Goal: Transaction & Acquisition: Purchase product/service

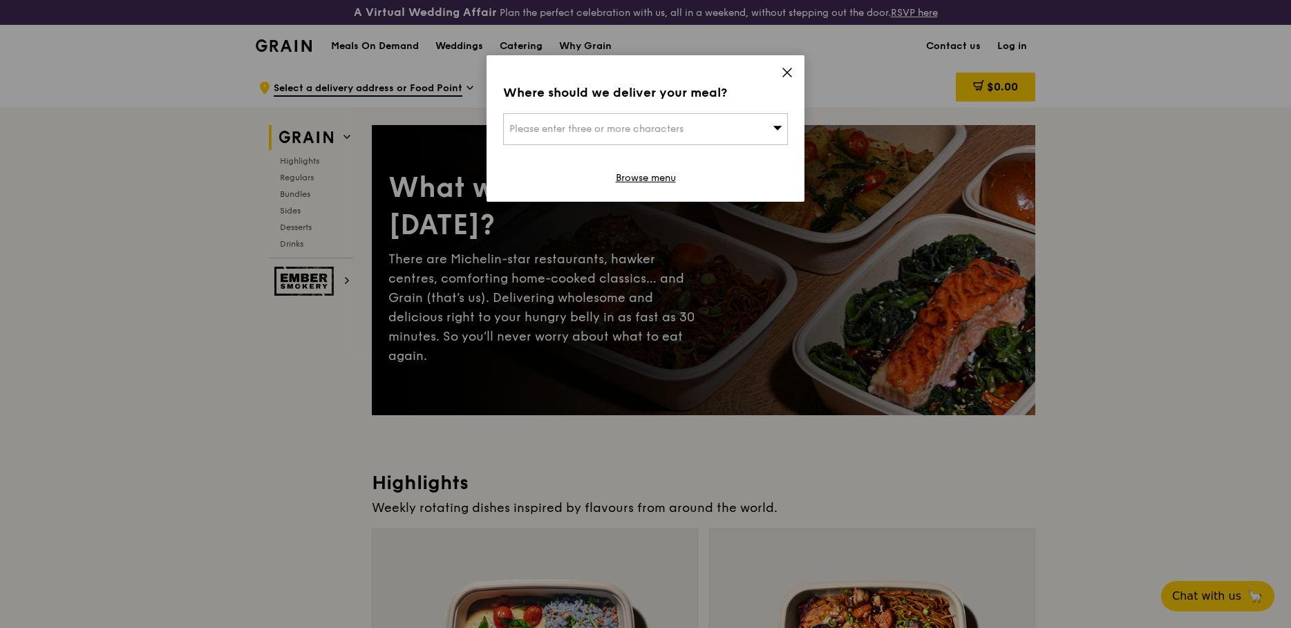
click at [571, 138] on div "Please enter three or more characters" at bounding box center [645, 129] width 285 height 32
type input "117440"
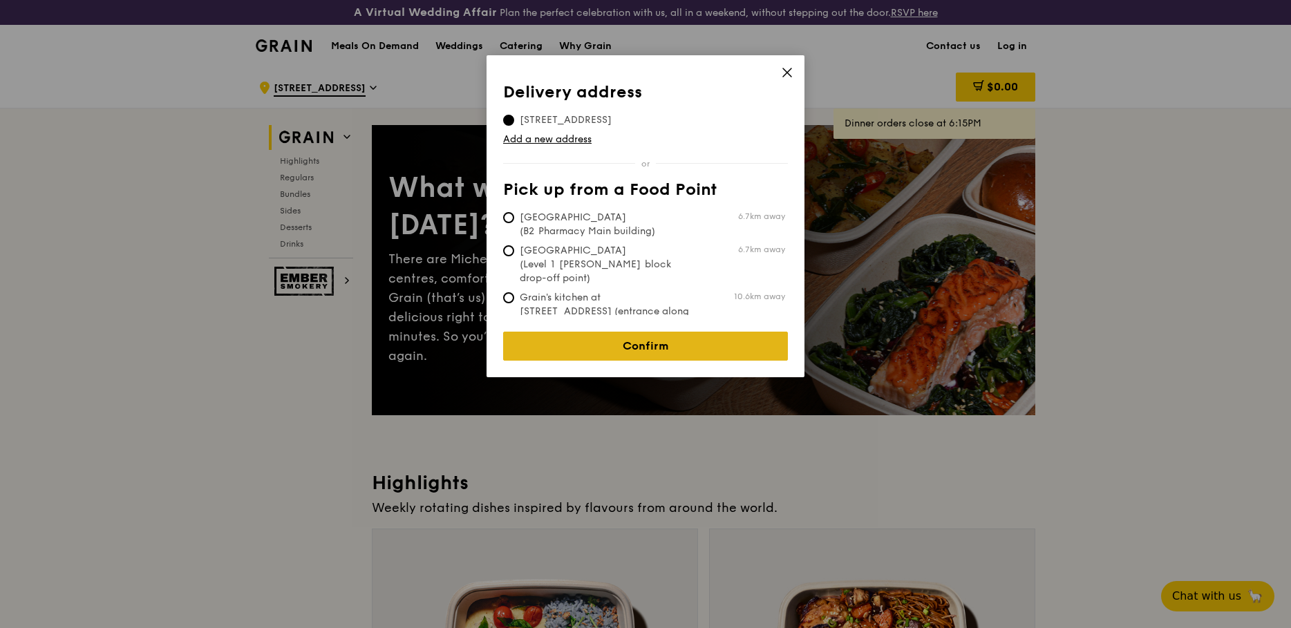
click at [658, 334] on link "Confirm" at bounding box center [645, 346] width 285 height 29
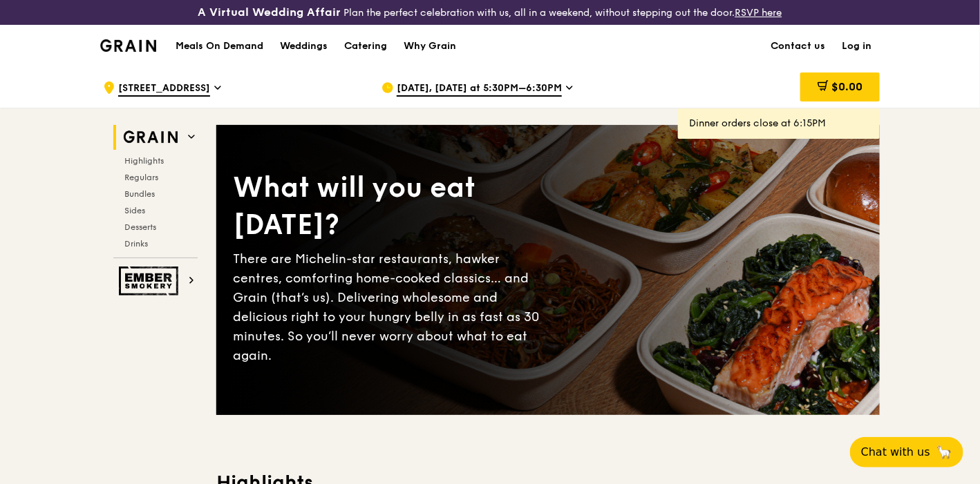
drag, startPoint x: 846, startPoint y: 6, endPoint x: 39, endPoint y: 388, distance: 892.3
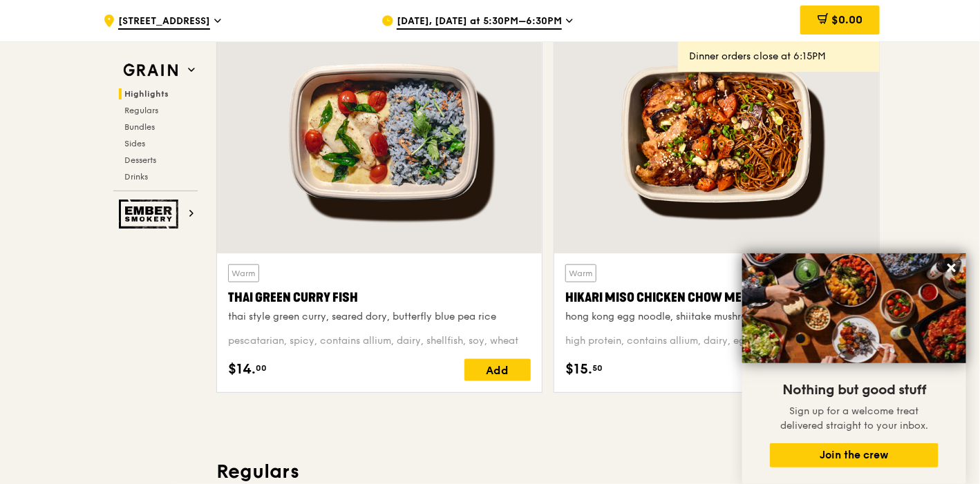
scroll to position [537, 0]
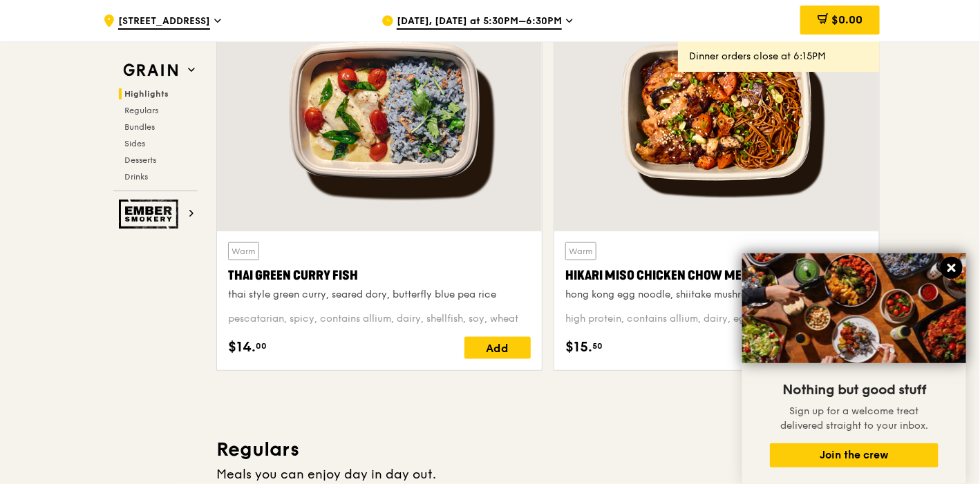
click at [953, 269] on icon at bounding box center [951, 268] width 8 height 8
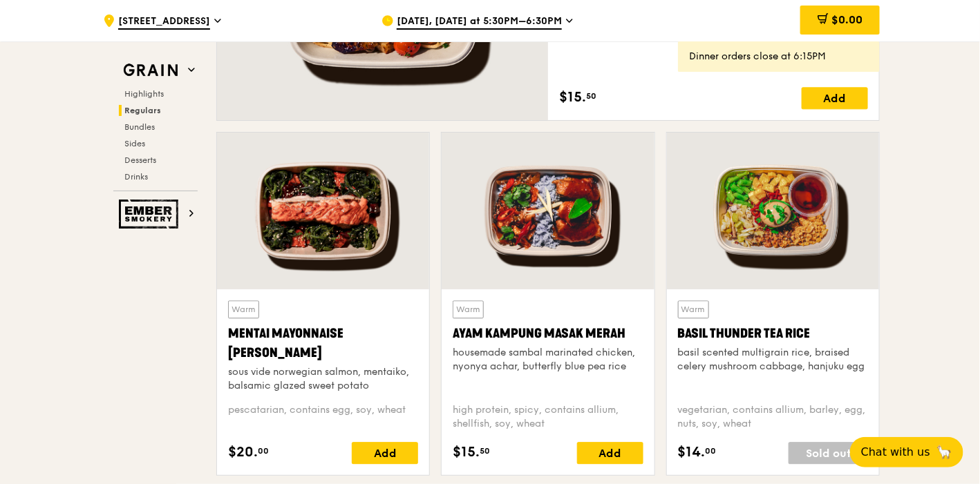
scroll to position [1228, 0]
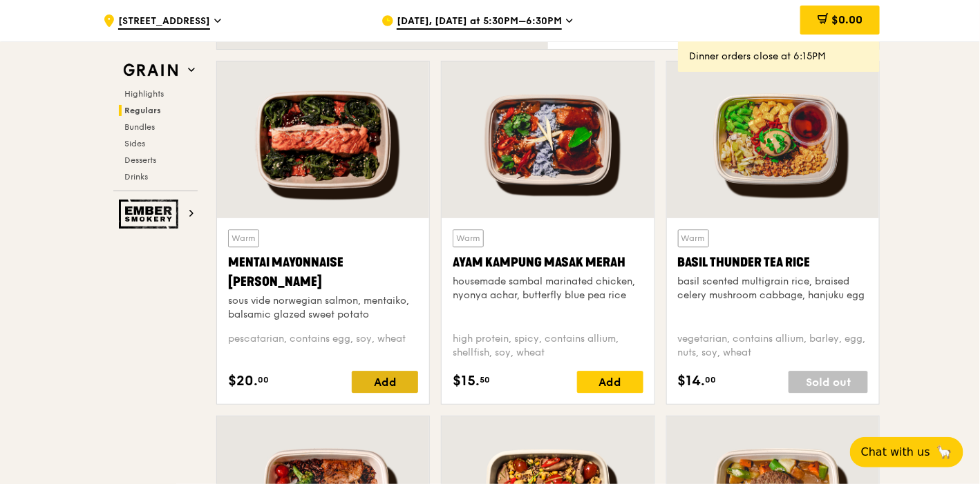
click at [383, 378] on div "Add" at bounding box center [385, 382] width 66 height 22
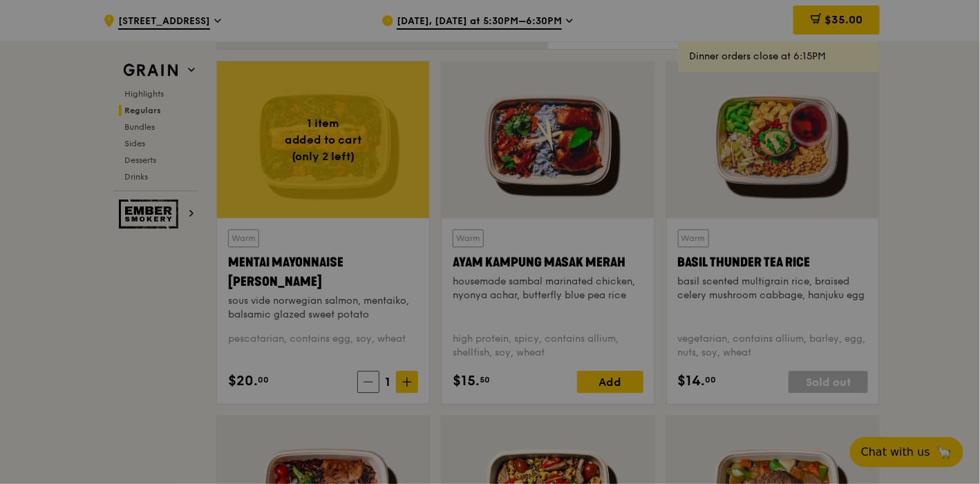
click at [402, 372] on div at bounding box center [490, 242] width 980 height 484
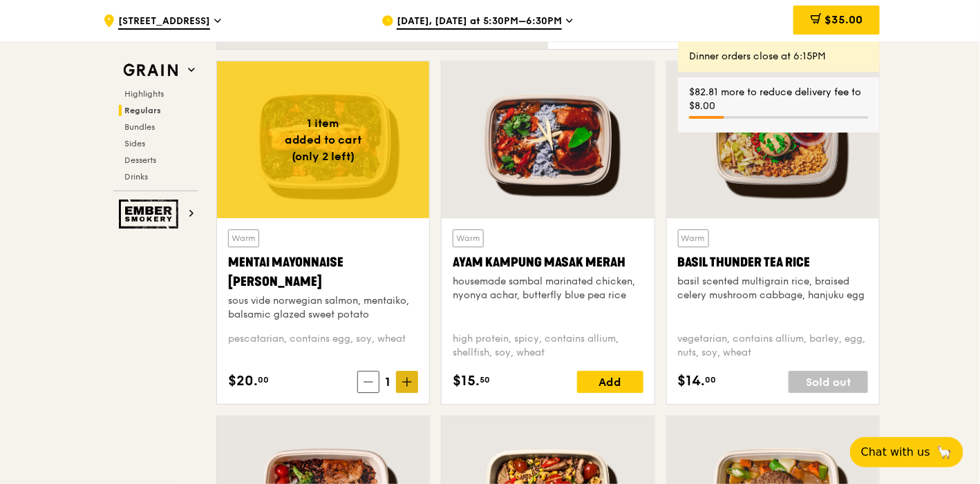
click at [406, 382] on icon at bounding box center [407, 382] width 8 height 0
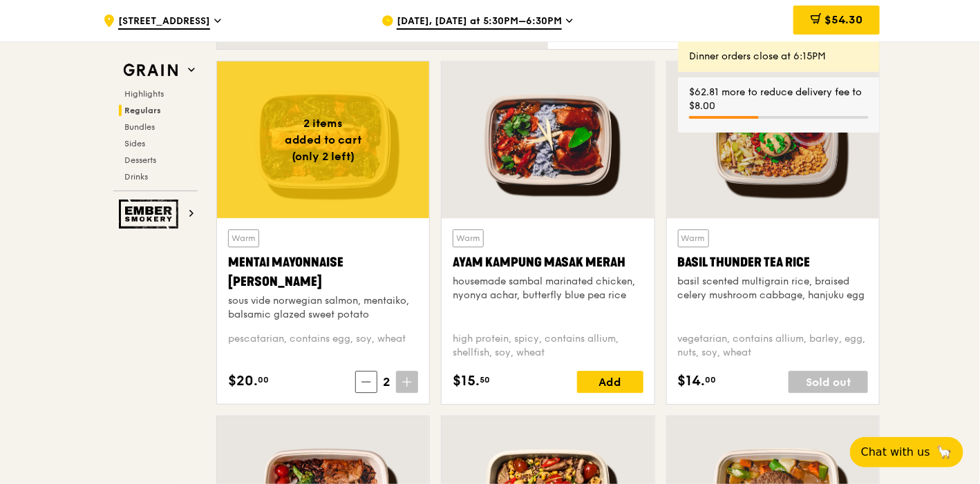
click at [408, 382] on icon at bounding box center [407, 382] width 8 height 0
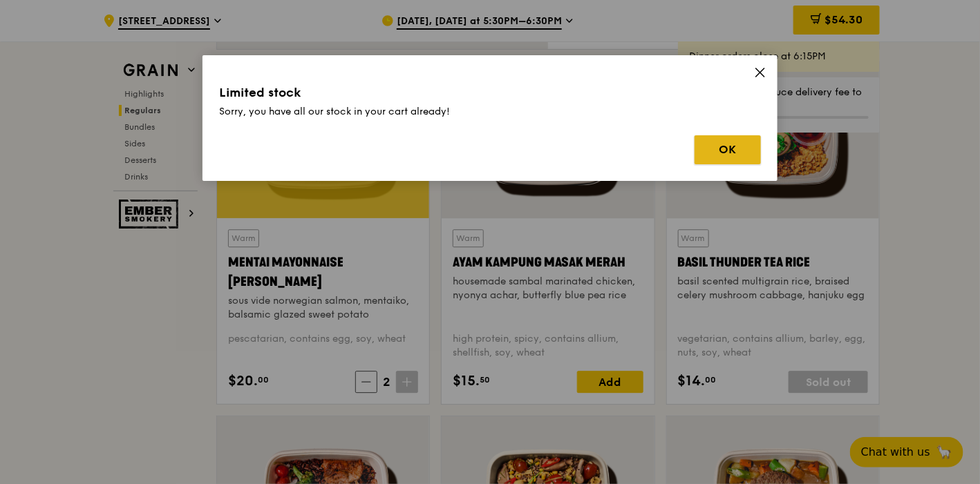
click at [714, 158] on button "OK" at bounding box center [727, 149] width 66 height 29
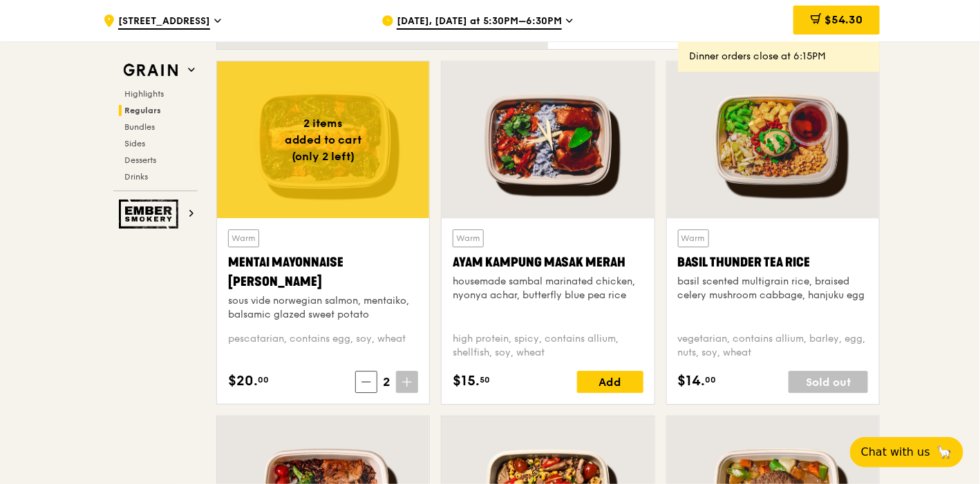
click at [412, 382] on icon at bounding box center [407, 382] width 10 height 10
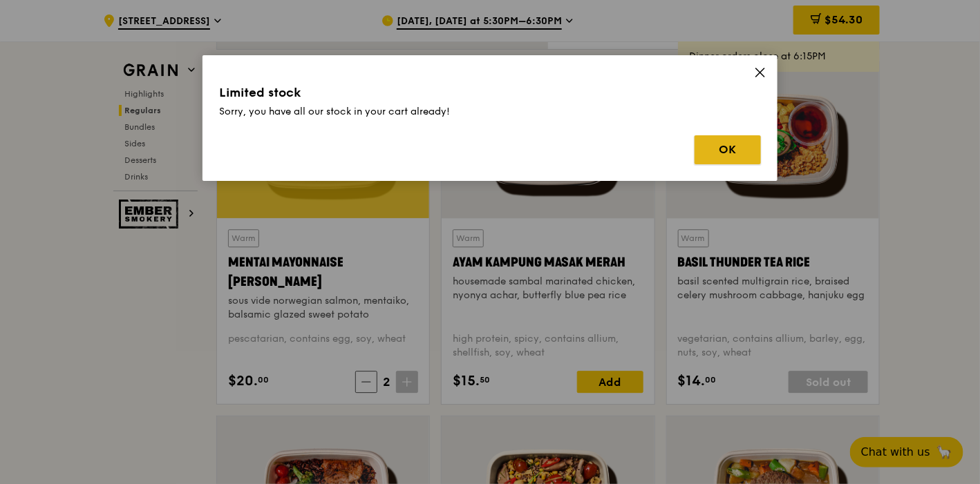
click at [728, 157] on button "OK" at bounding box center [727, 149] width 66 height 29
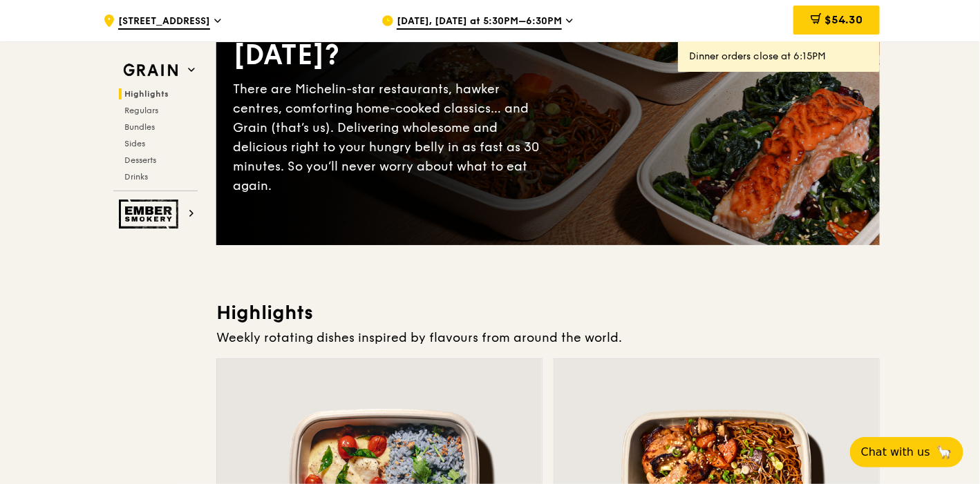
scroll to position [153, 0]
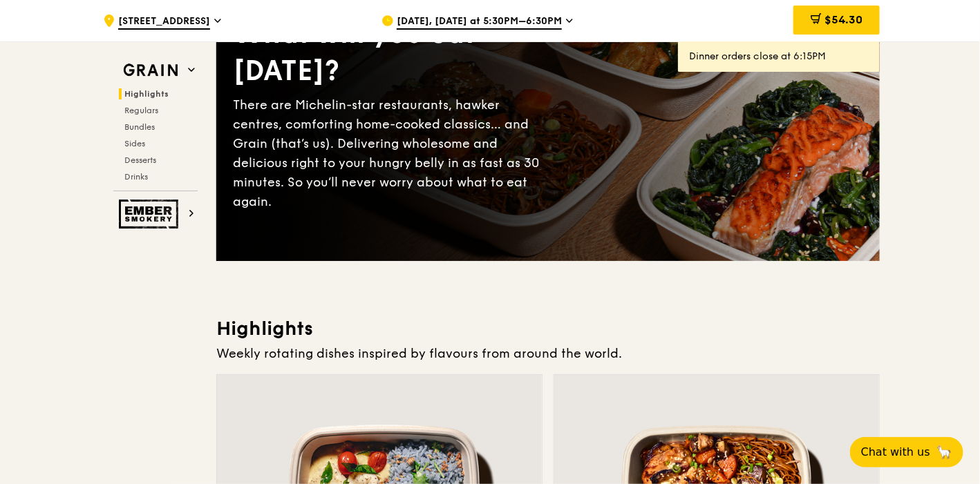
click at [501, 19] on span "[DATE], [DATE] at 5:30PM–6:30PM" at bounding box center [479, 22] width 165 height 15
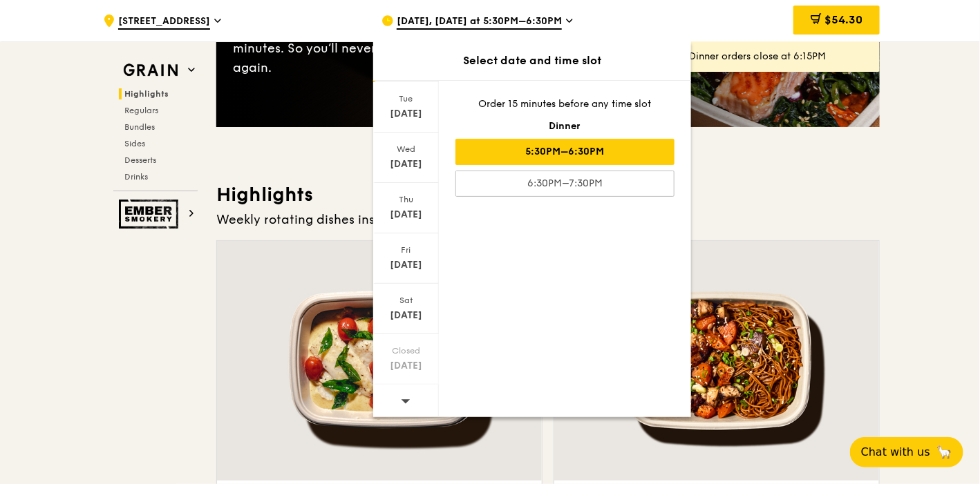
scroll to position [307, 0]
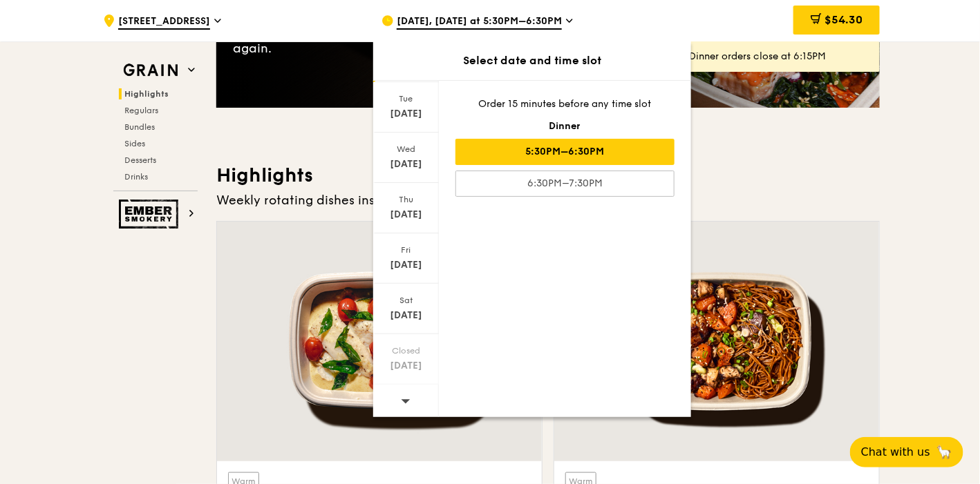
click at [404, 399] on icon at bounding box center [405, 401] width 9 height 4
click at [416, 160] on div "[DATE]" at bounding box center [405, 165] width 61 height 14
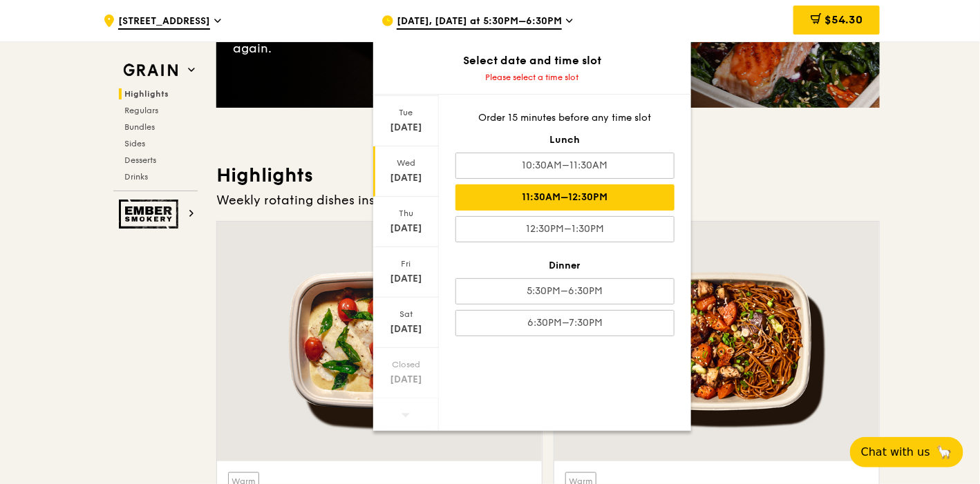
click at [578, 196] on div "11:30AM–12:30PM" at bounding box center [564, 197] width 219 height 26
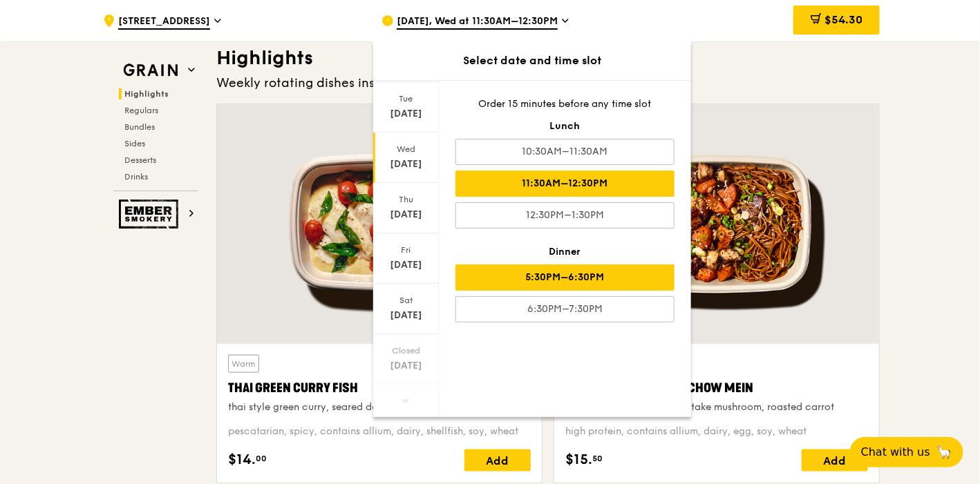
scroll to position [460, 0]
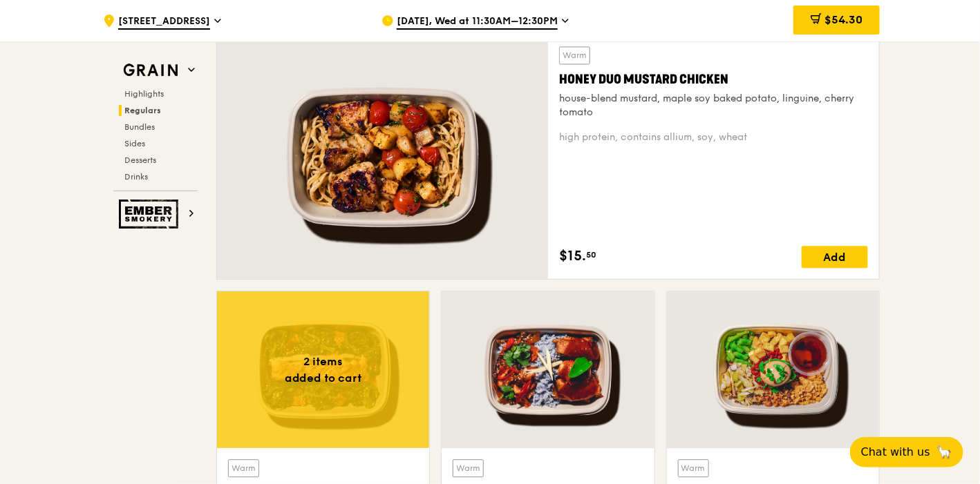
scroll to position [1151, 0]
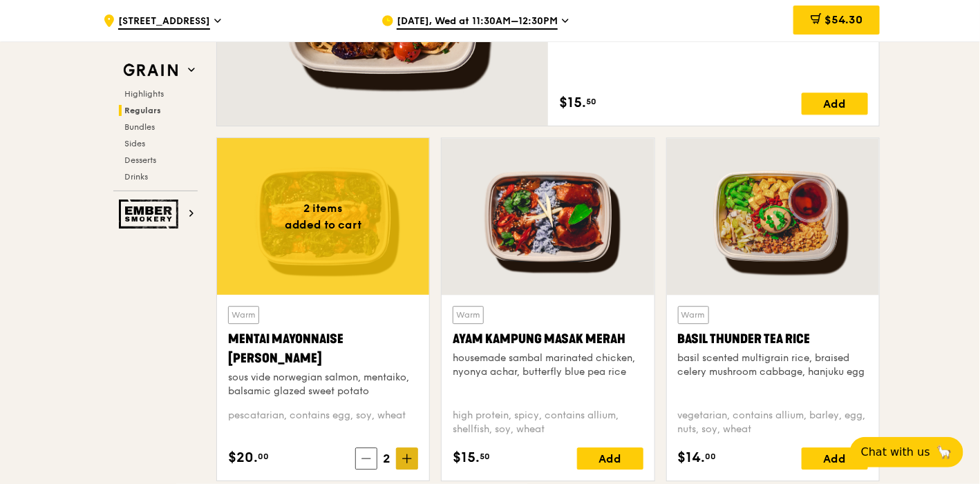
click at [409, 455] on icon at bounding box center [407, 459] width 10 height 10
click at [408, 455] on icon at bounding box center [407, 459] width 10 height 10
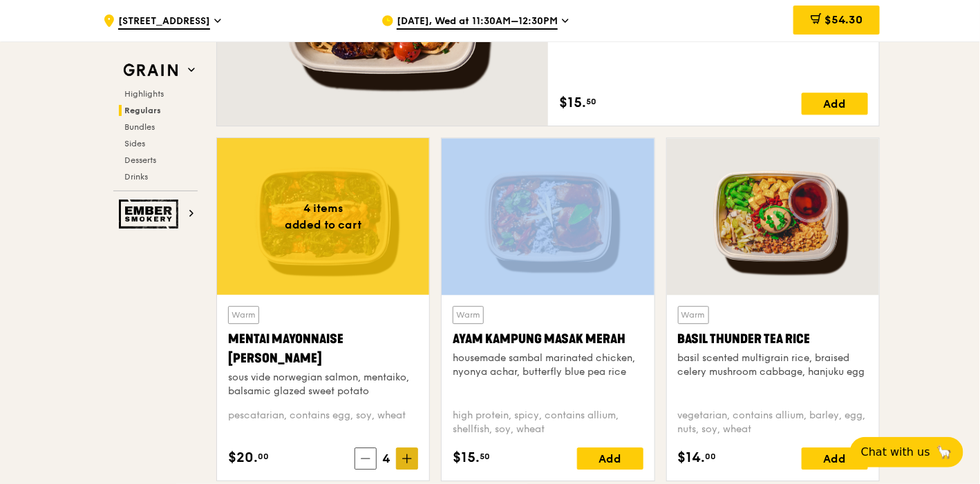
click at [408, 455] on icon at bounding box center [407, 459] width 10 height 10
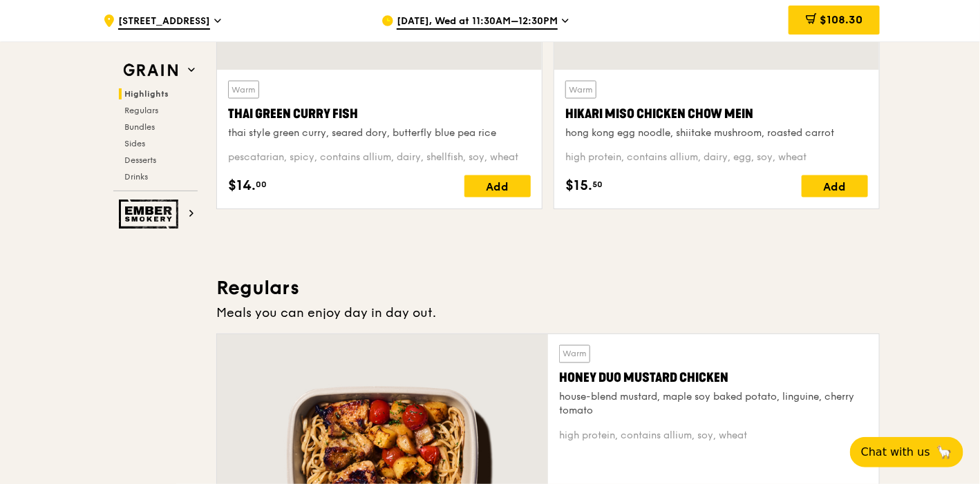
scroll to position [844, 0]
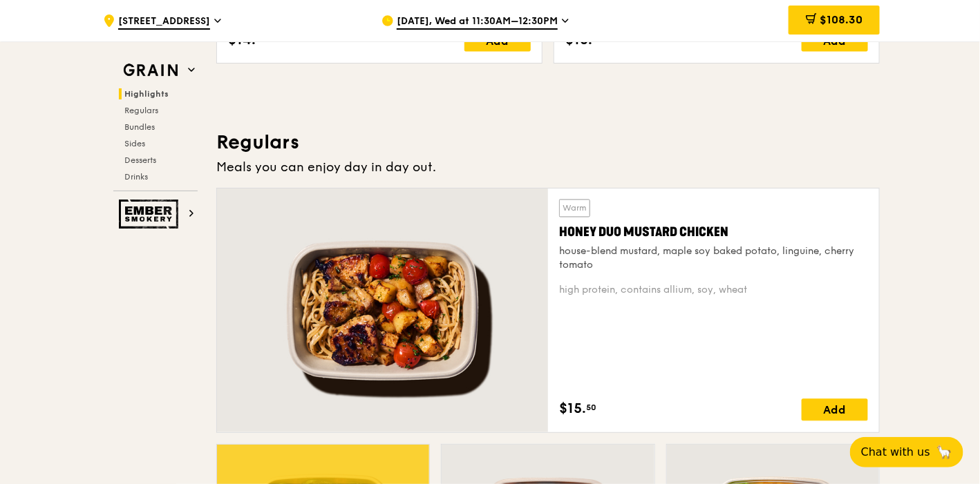
click at [827, 403] on div "Add" at bounding box center [835, 410] width 66 height 22
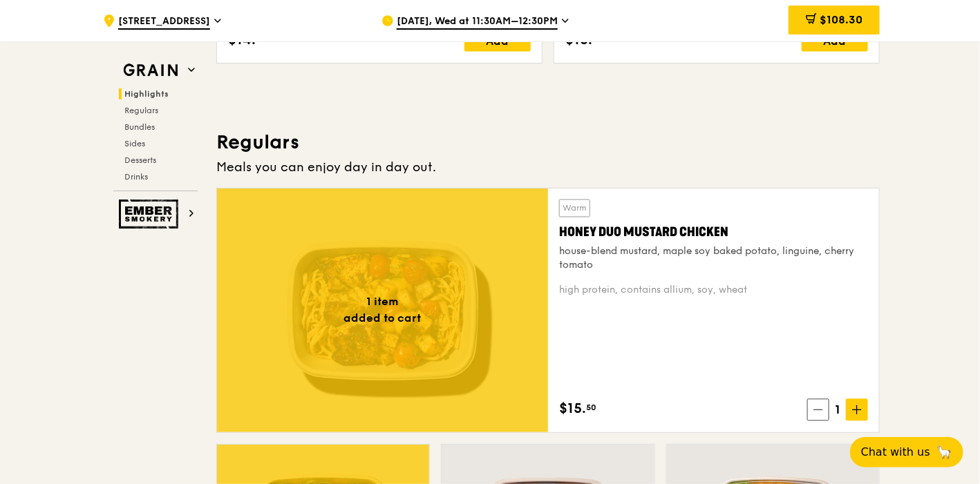
click at [828, 403] on div "1" at bounding box center [837, 410] width 61 height 22
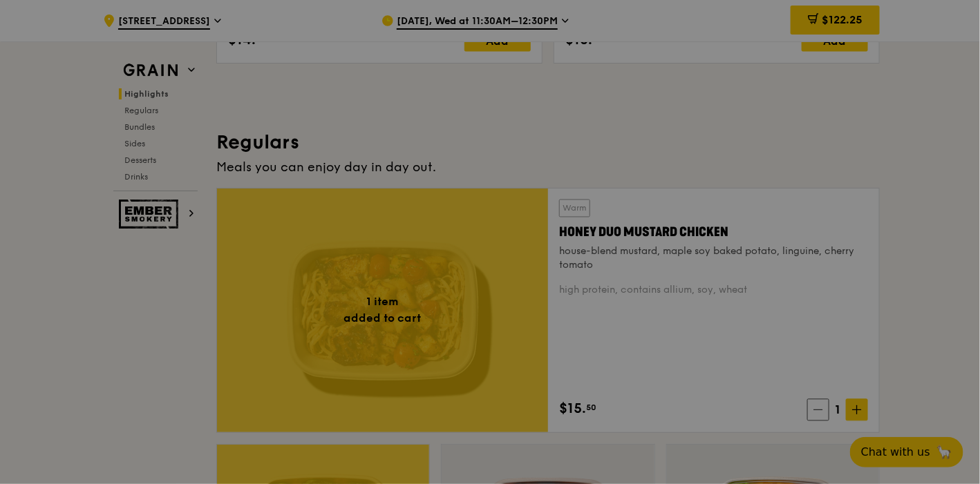
click at [855, 409] on div at bounding box center [490, 242] width 980 height 484
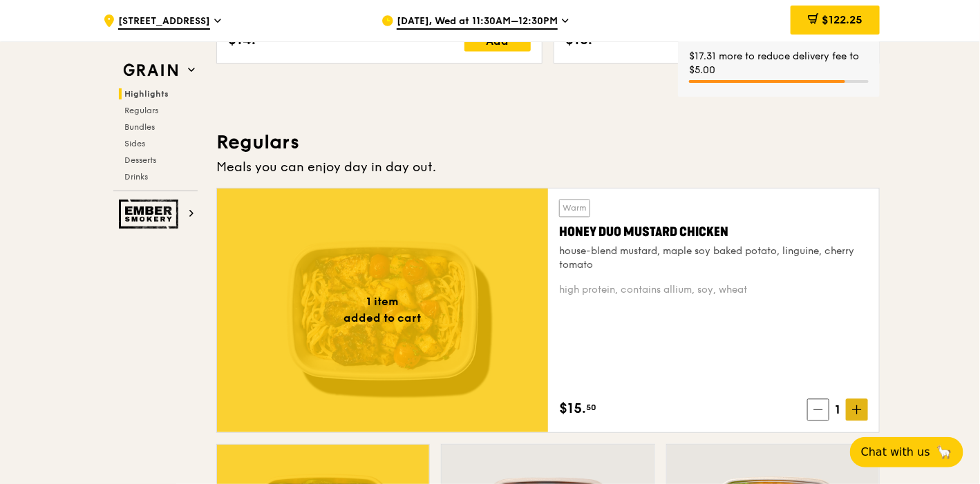
click at [857, 407] on icon at bounding box center [857, 411] width 10 height 10
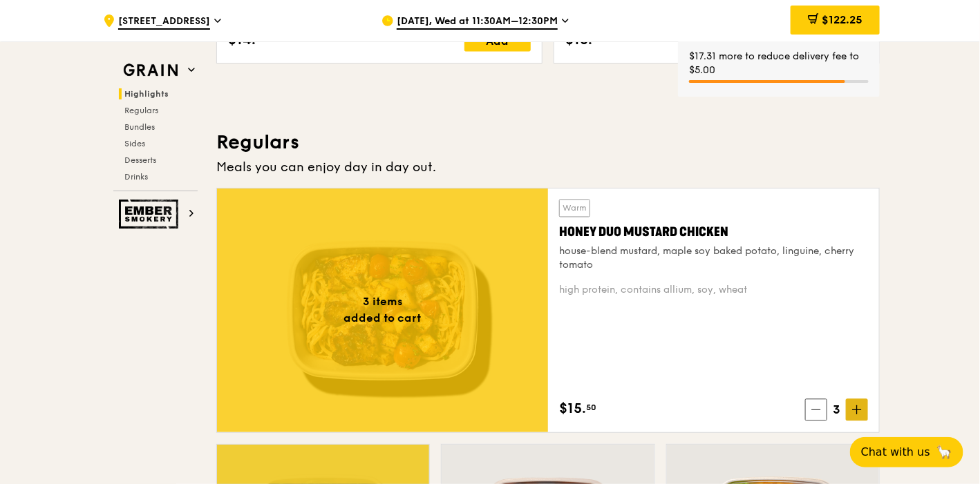
click at [857, 407] on icon at bounding box center [857, 411] width 10 height 10
click at [858, 406] on icon at bounding box center [857, 411] width 10 height 10
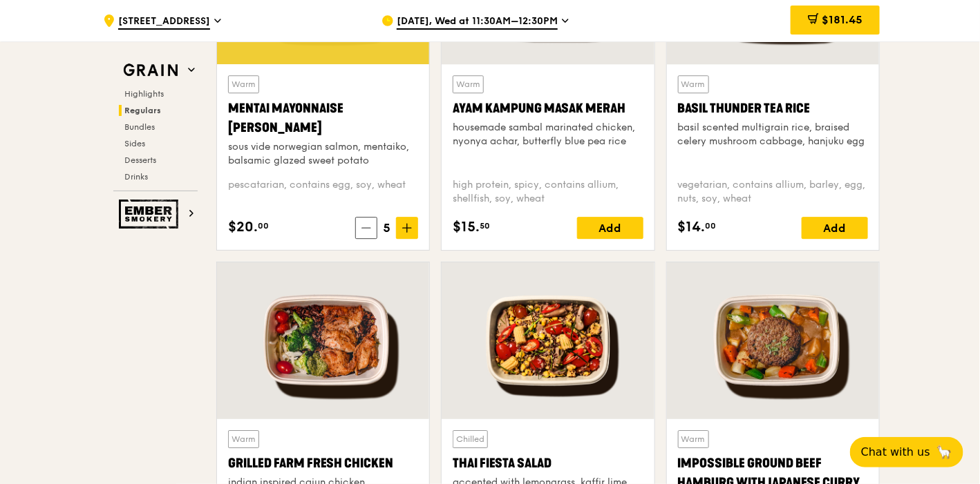
scroll to position [1535, 0]
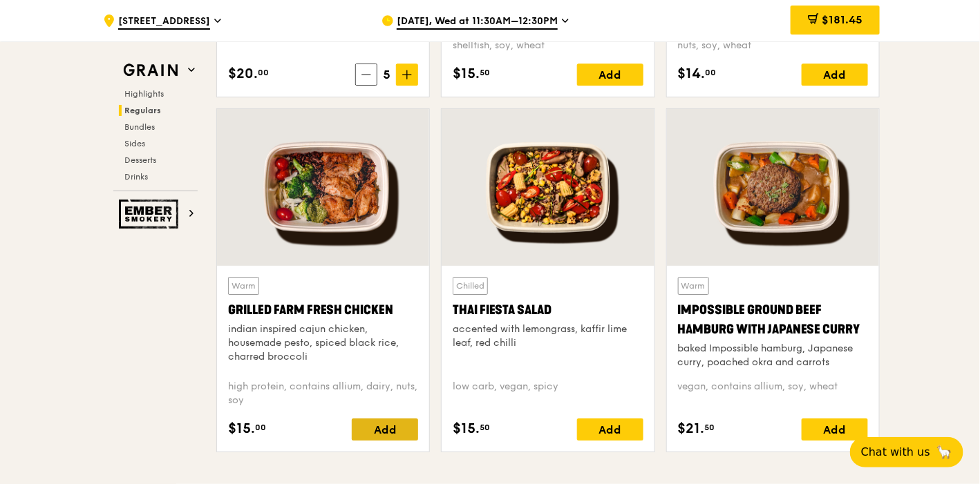
click at [374, 429] on div "Add" at bounding box center [385, 430] width 66 height 22
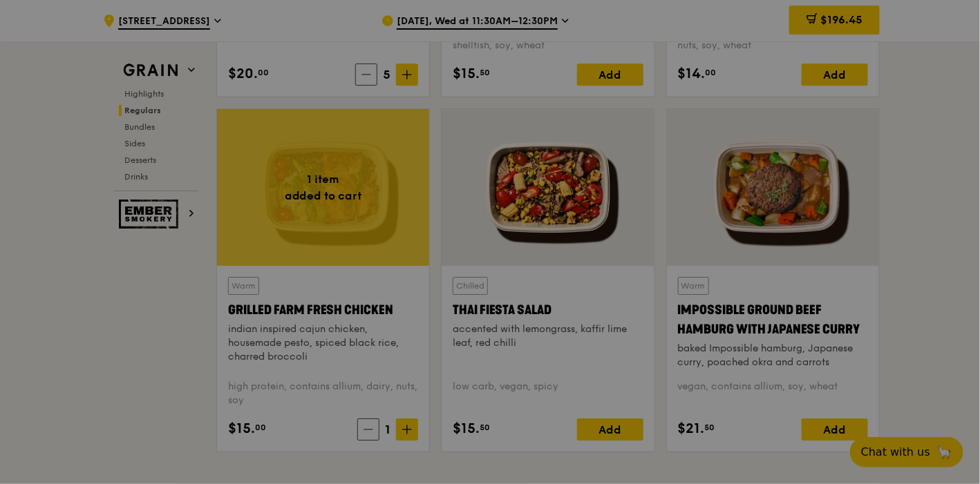
click at [402, 435] on div at bounding box center [490, 242] width 980 height 484
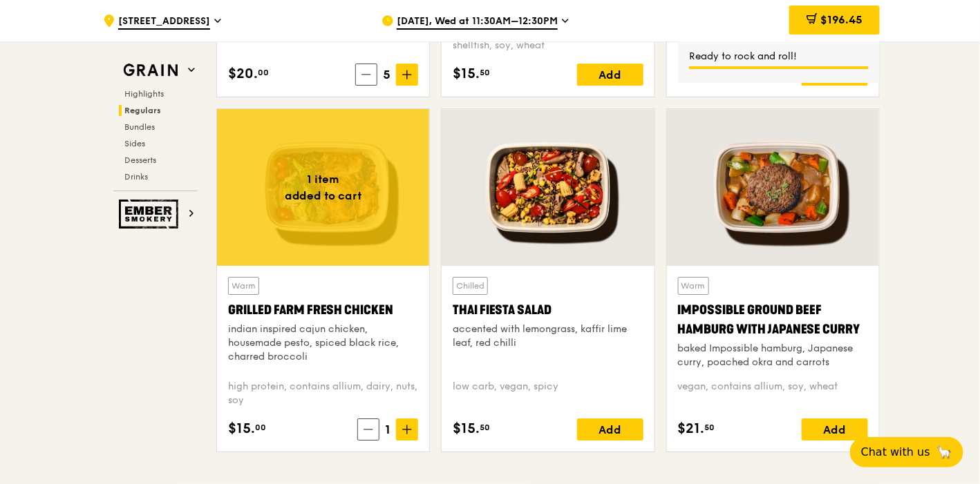
click at [402, 435] on span at bounding box center [407, 430] width 22 height 22
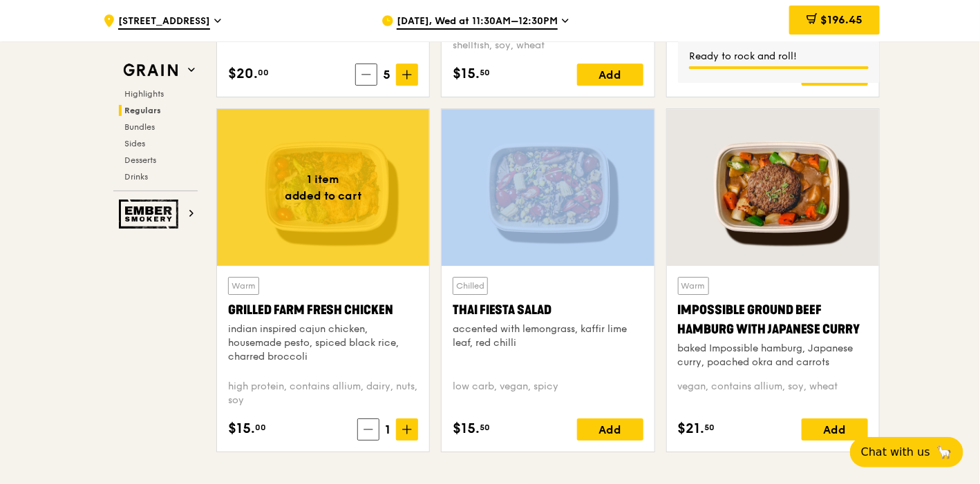
click at [402, 435] on span at bounding box center [407, 430] width 22 height 22
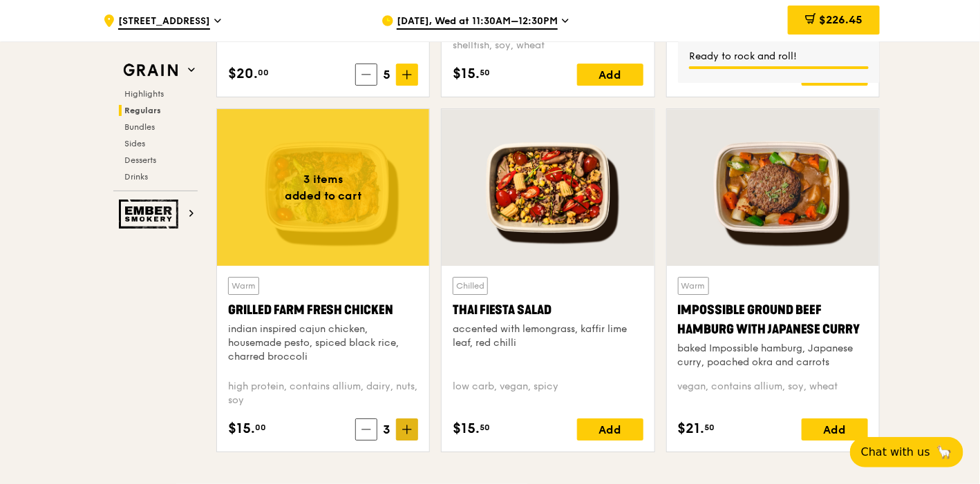
click at [408, 430] on icon at bounding box center [407, 430] width 8 height 0
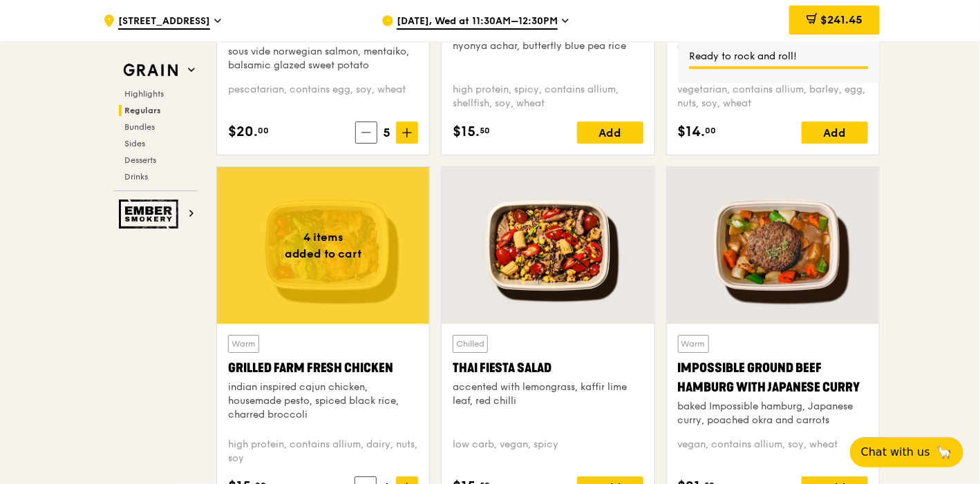
scroll to position [1382, 0]
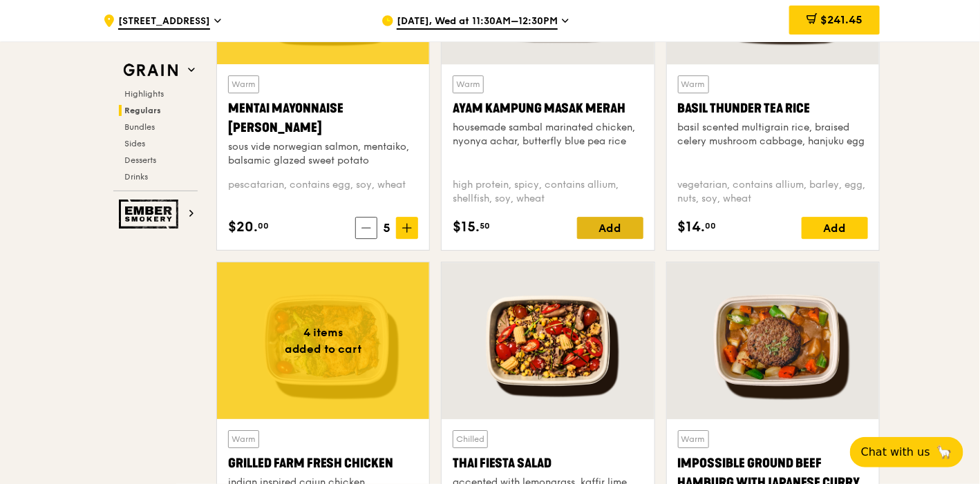
click at [591, 231] on div "Add" at bounding box center [610, 228] width 66 height 22
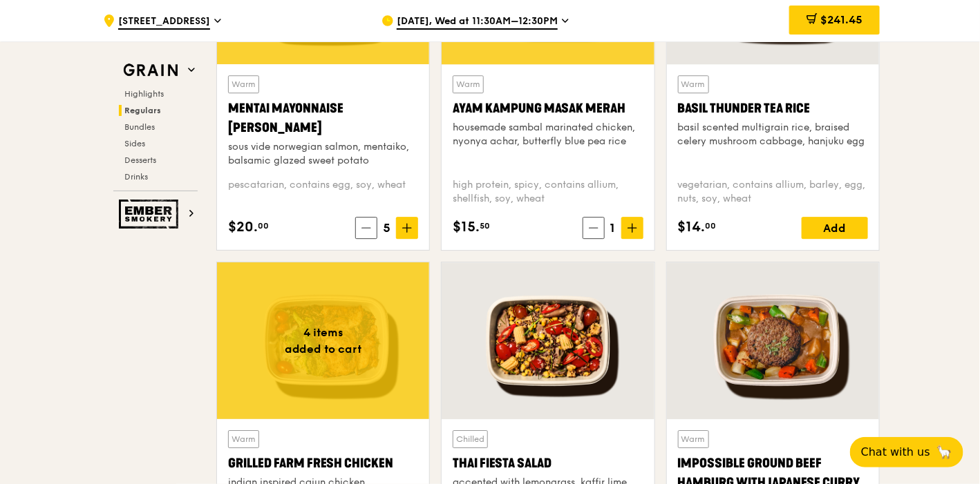
click at [591, 231] on div "1" at bounding box center [612, 228] width 61 height 22
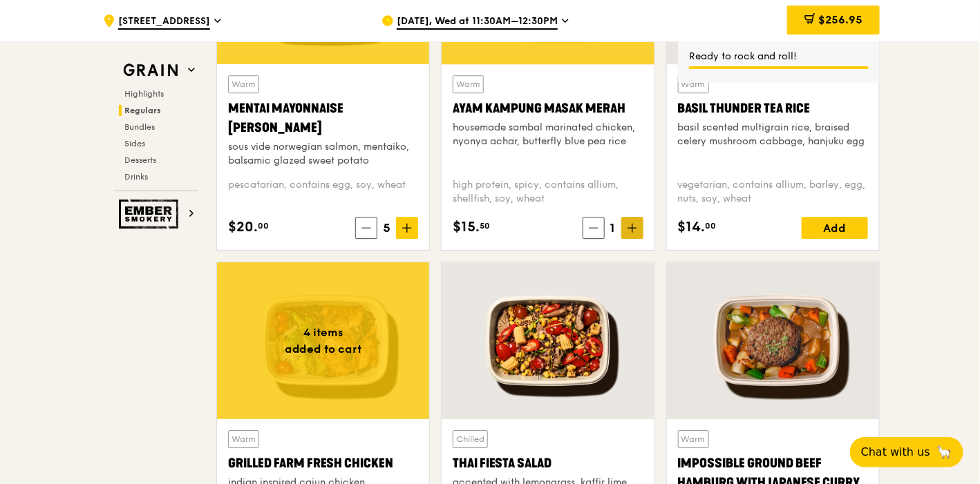
click at [631, 228] on icon at bounding box center [632, 228] width 8 height 0
click at [553, 229] on div "$15. 50 5" at bounding box center [548, 228] width 190 height 22
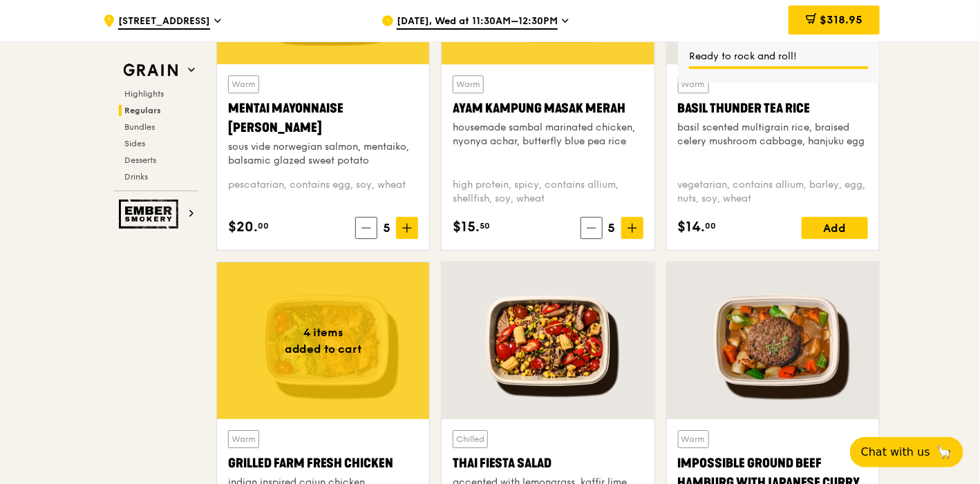
click at [580, 234] on div "$15. 50 5" at bounding box center [548, 228] width 190 height 22
click at [589, 229] on icon at bounding box center [592, 228] width 10 height 10
click at [589, 229] on icon at bounding box center [591, 228] width 10 height 10
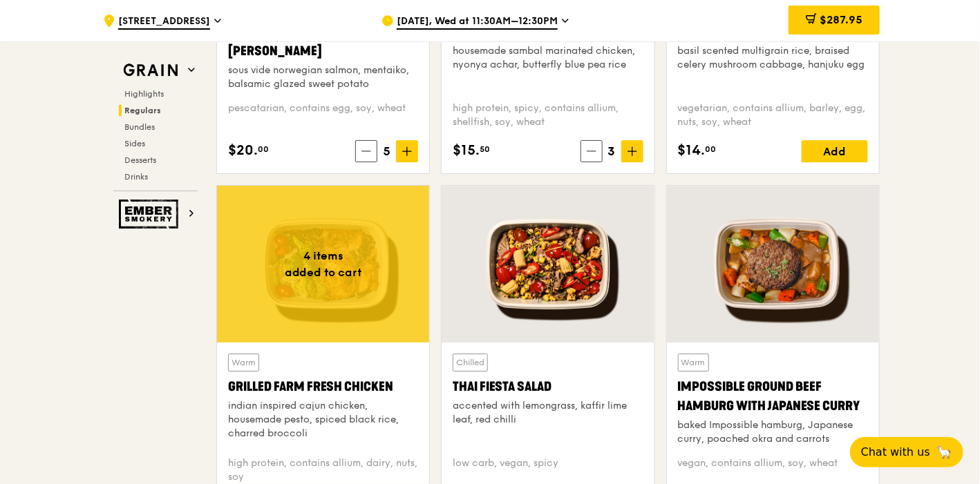
scroll to position [1535, 0]
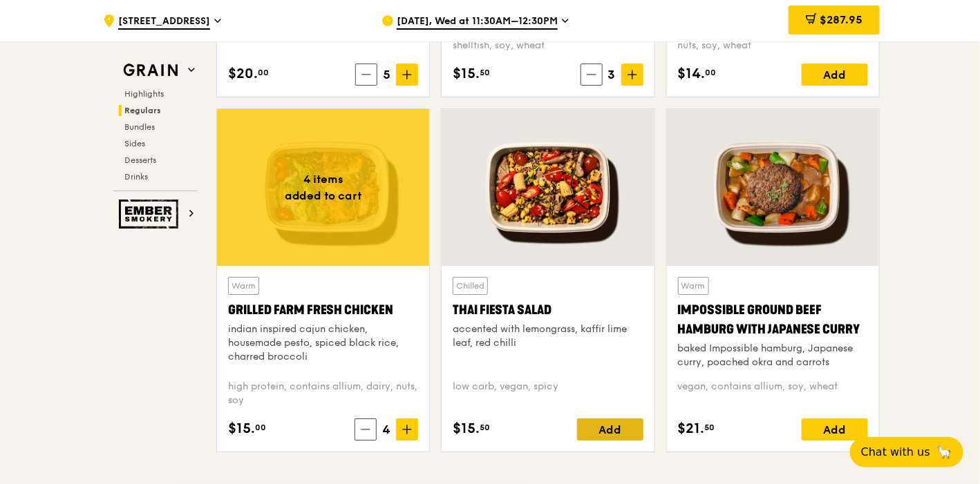
click at [616, 427] on div "Add" at bounding box center [610, 430] width 66 height 22
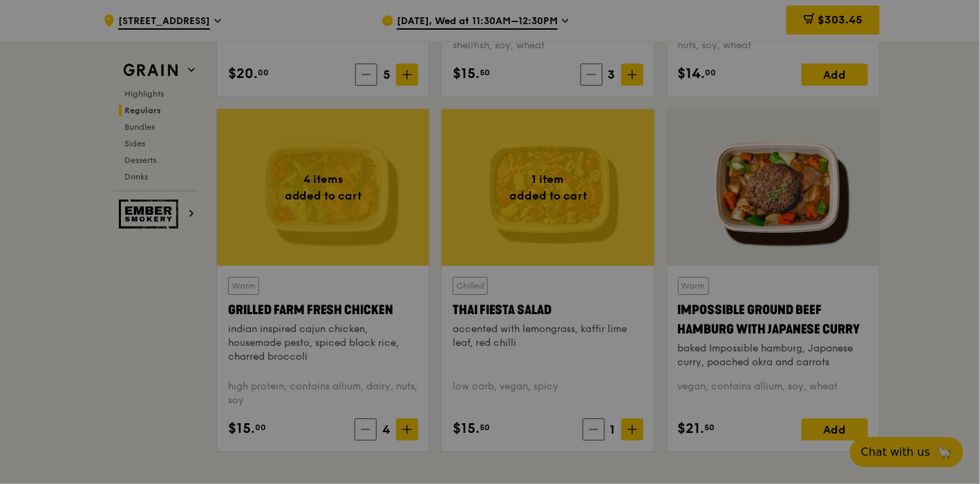
click at [629, 434] on div at bounding box center [490, 242] width 980 height 484
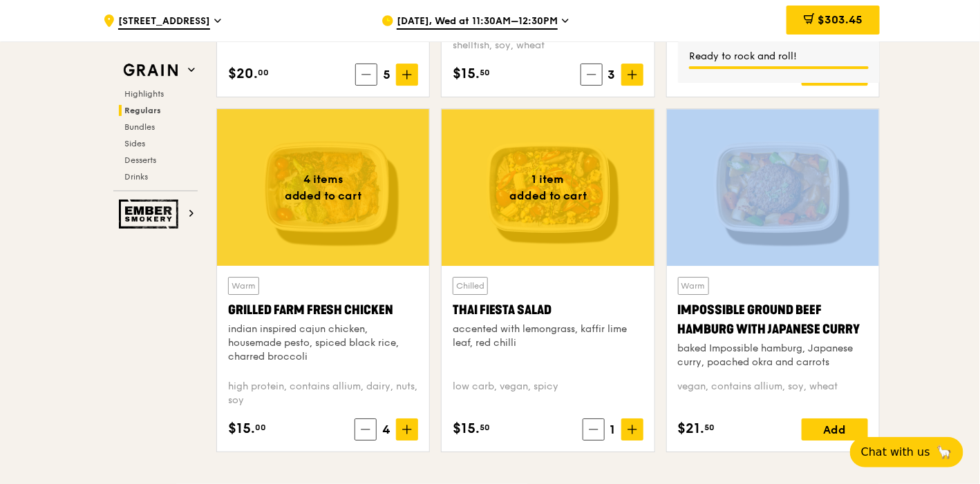
click at [629, 434] on span at bounding box center [632, 430] width 22 height 22
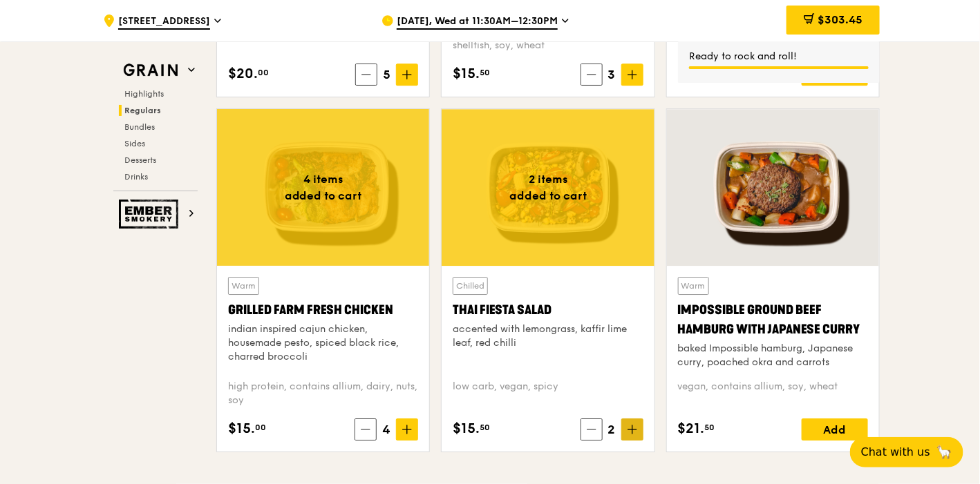
click at [627, 429] on icon at bounding box center [632, 430] width 10 height 10
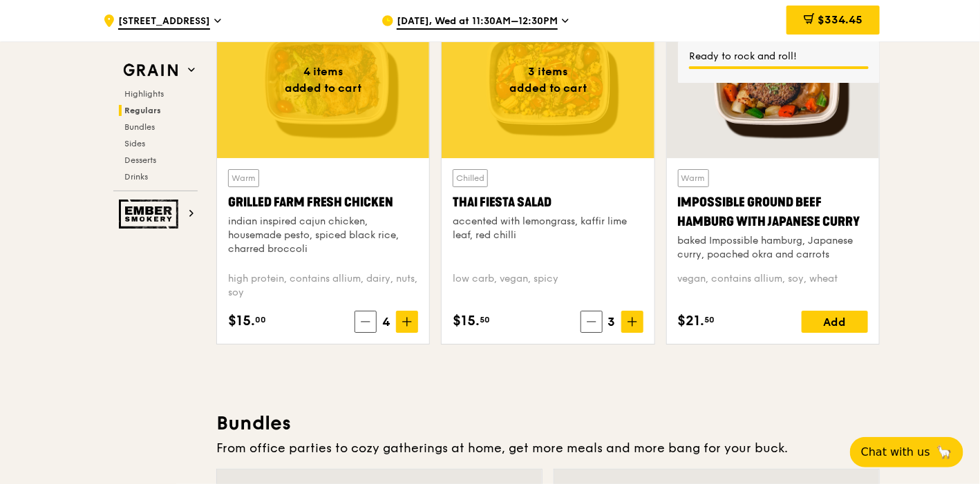
scroll to position [1919, 0]
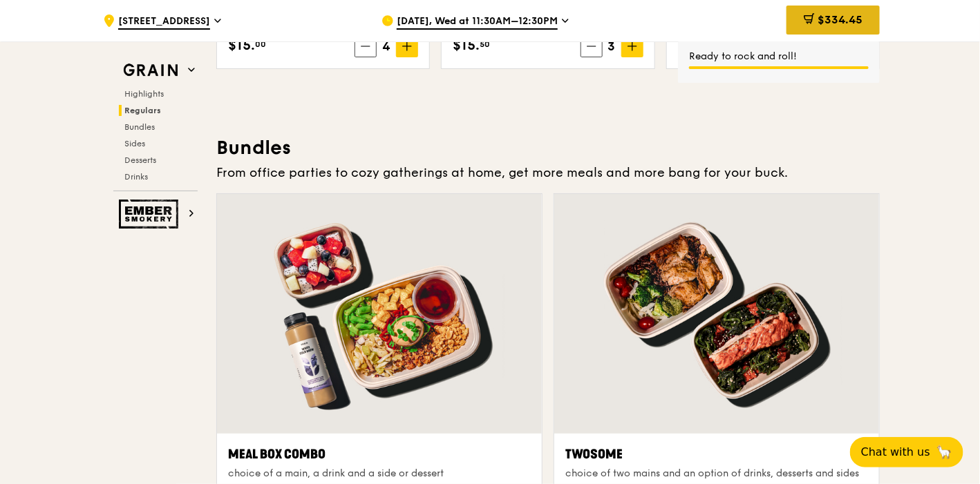
click at [820, 10] on div "$334.45" at bounding box center [832, 20] width 93 height 29
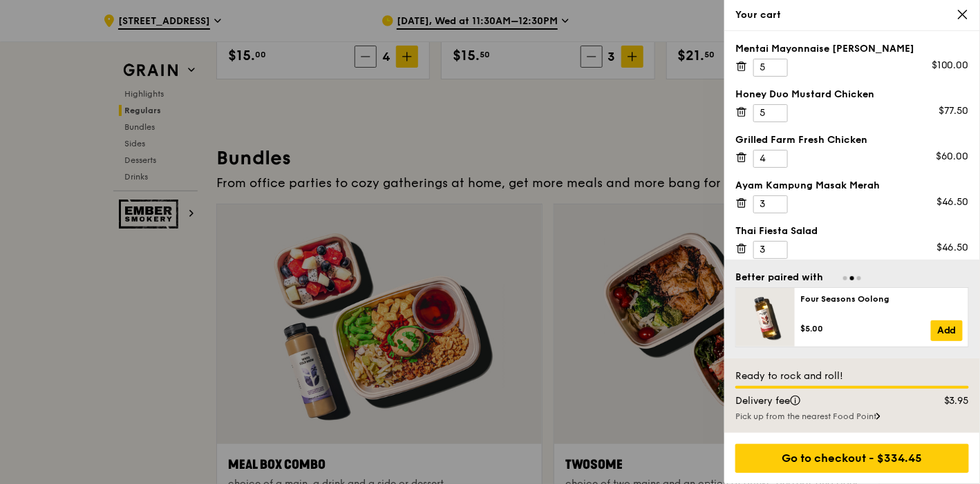
scroll to position [7, 0]
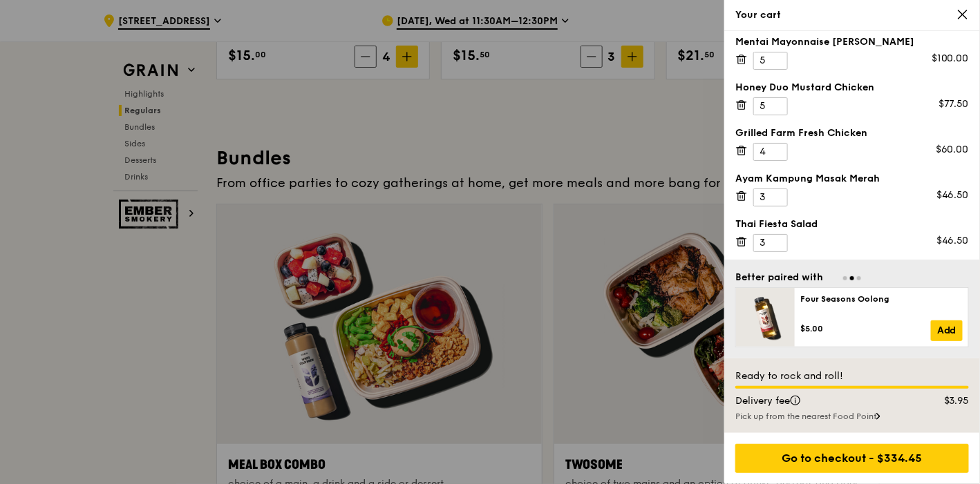
click at [859, 475] on div "Go to checkout - $334.45" at bounding box center [852, 458] width 256 height 51
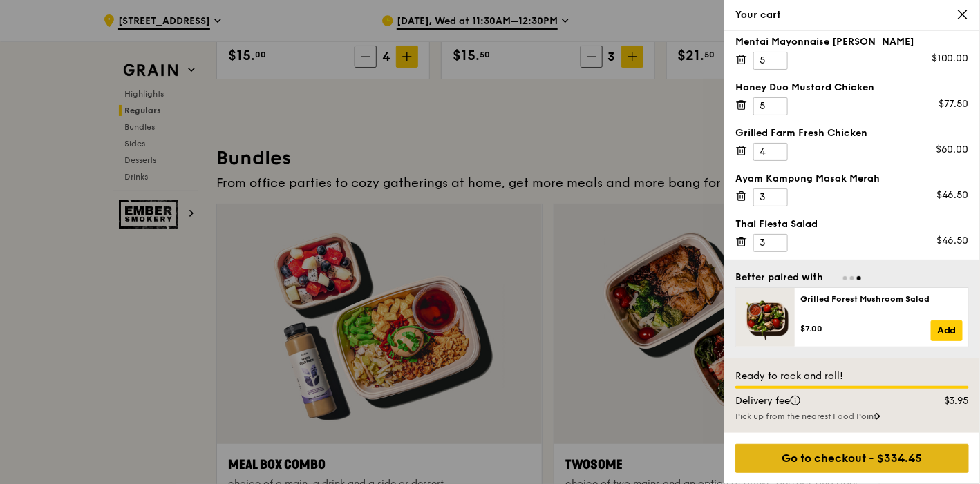
scroll to position [1904, 0]
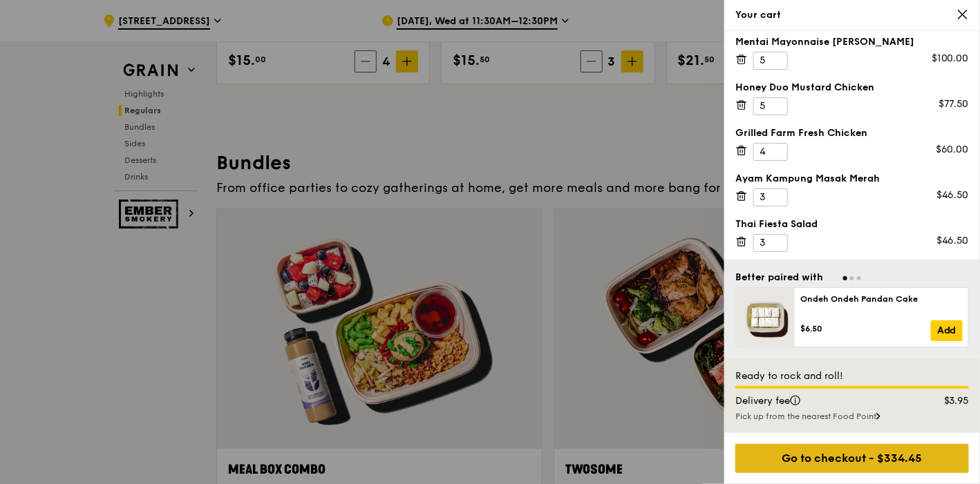
click at [833, 463] on div "Go to checkout - $334.45" at bounding box center [852, 458] width 234 height 29
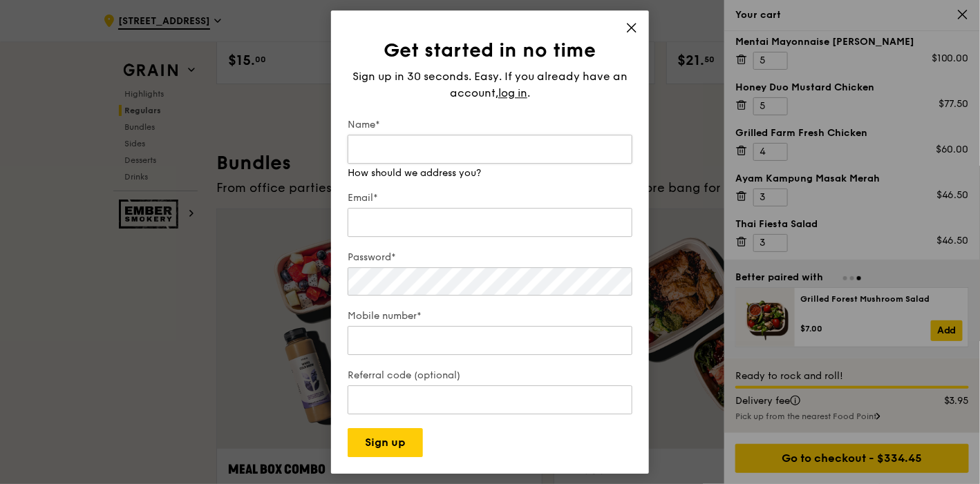
click at [387, 153] on input "Name*" at bounding box center [490, 149] width 285 height 29
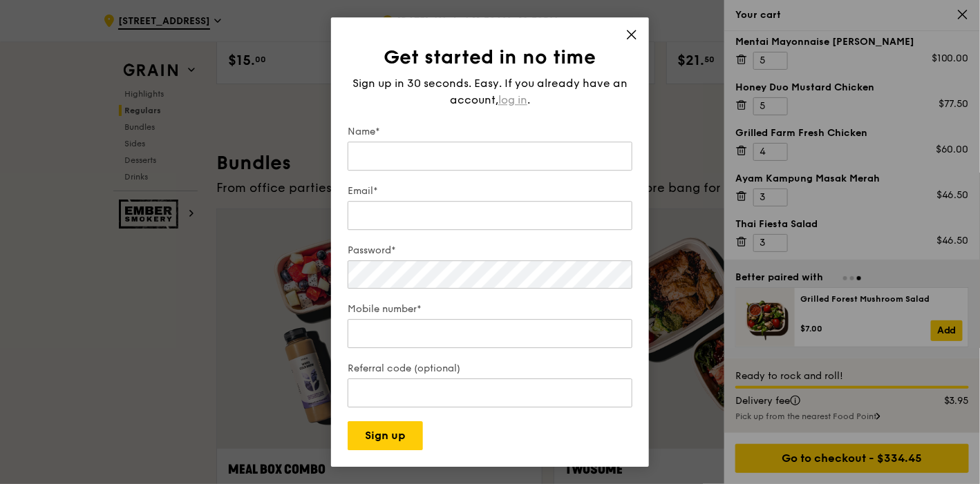
click at [510, 95] on span "log in" at bounding box center [512, 100] width 29 height 17
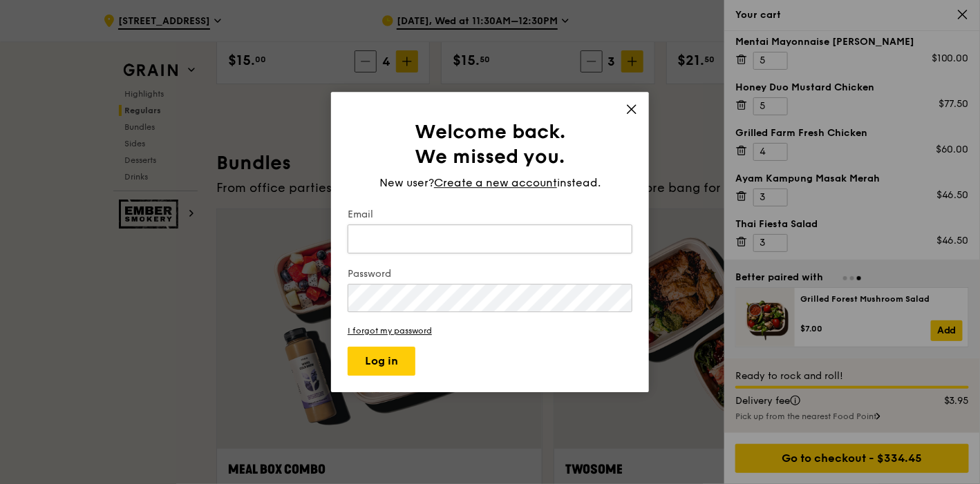
click at [392, 229] on input "Email" at bounding box center [490, 239] width 285 height 29
type input "[EMAIL_ADDRESS][DOMAIN_NAME]"
click at [388, 361] on button "Log in" at bounding box center [382, 361] width 68 height 29
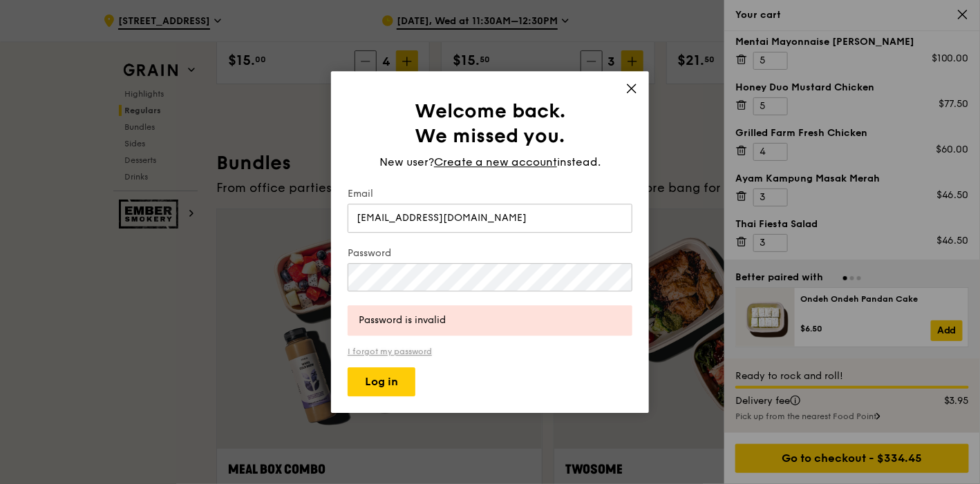
click at [420, 356] on link "I forgot my password" at bounding box center [490, 352] width 285 height 10
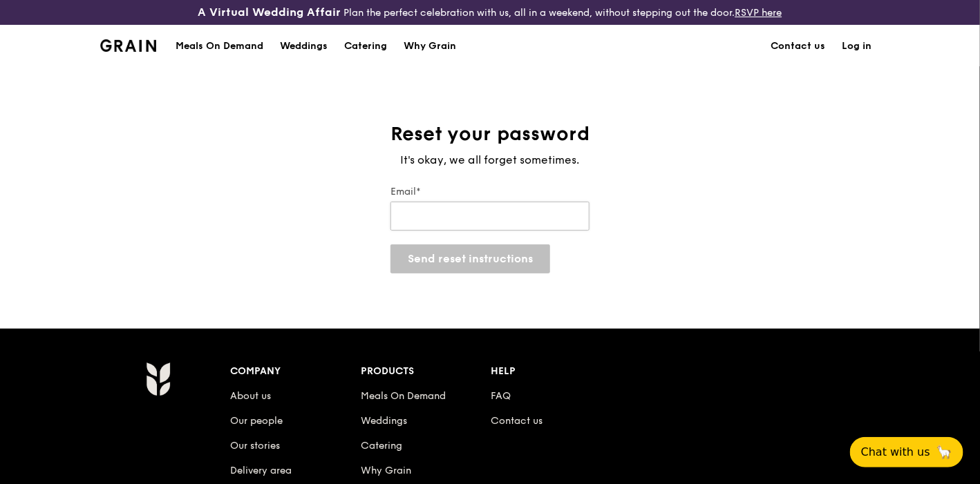
click at [468, 219] on input "Email*" at bounding box center [489, 216] width 199 height 29
type input "[EMAIL_ADDRESS][DOMAIN_NAME]"
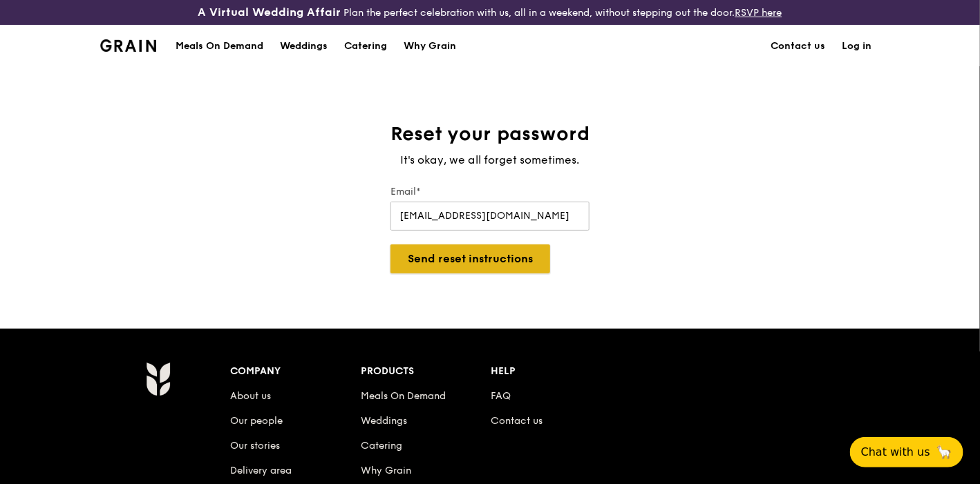
click at [444, 247] on button "Send reset instructions" at bounding box center [470, 259] width 160 height 29
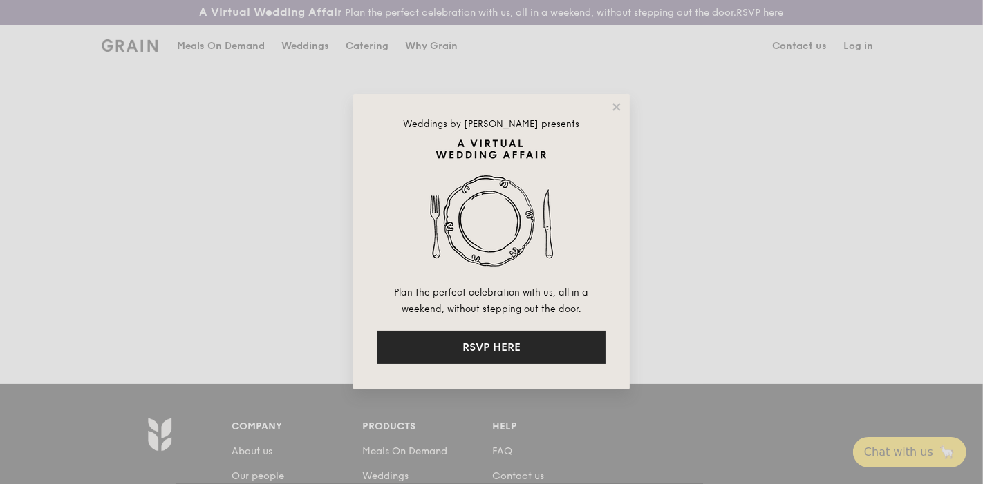
click at [448, 337] on button "RSVP HERE" at bounding box center [491, 347] width 228 height 33
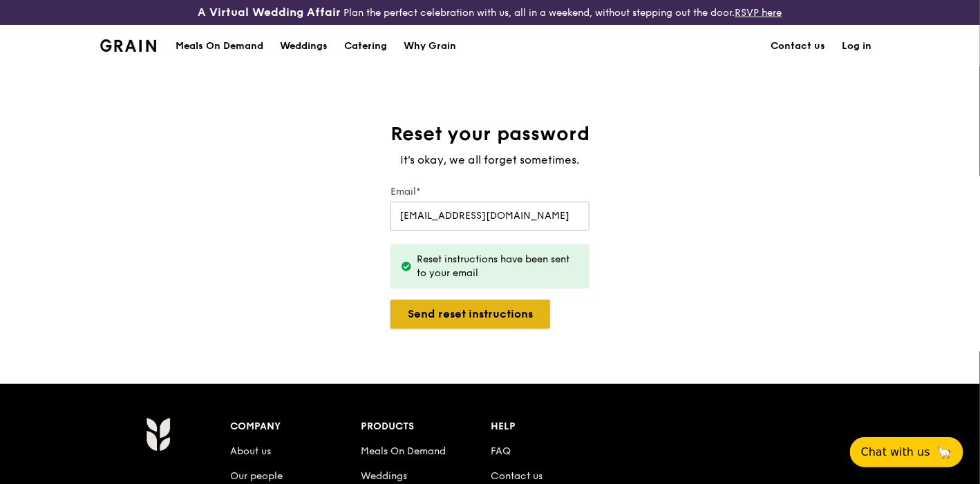
click at [484, 321] on button "Send reset instructions" at bounding box center [470, 314] width 160 height 29
click at [860, 54] on link "Log in" at bounding box center [856, 46] width 46 height 41
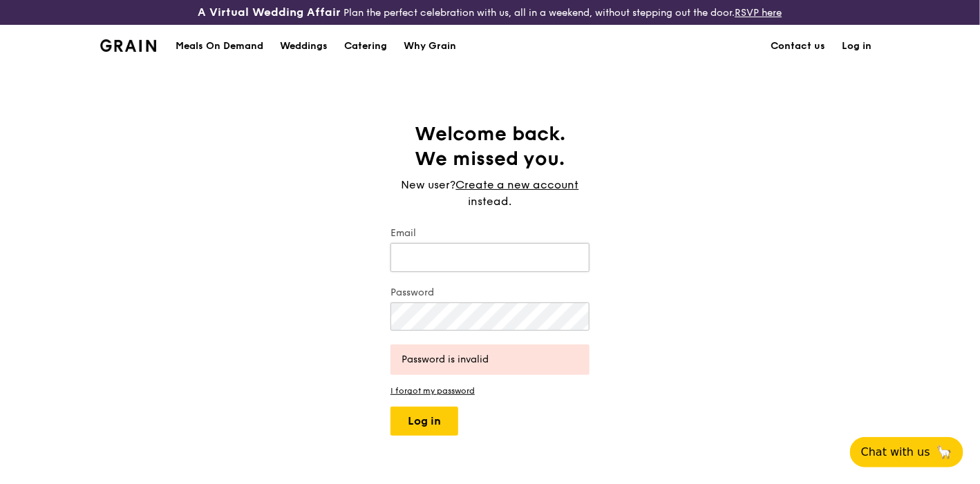
click at [435, 261] on input "Email" at bounding box center [489, 257] width 199 height 29
type input "[EMAIL_ADDRESS][DOMAIN_NAME]"
click at [515, 182] on link "Create a new account" at bounding box center [517, 185] width 123 height 17
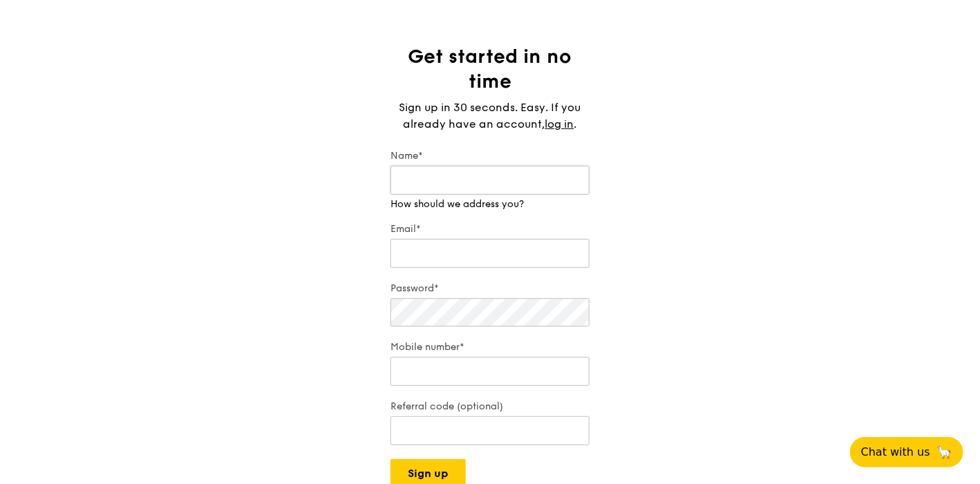
scroll to position [153, 0]
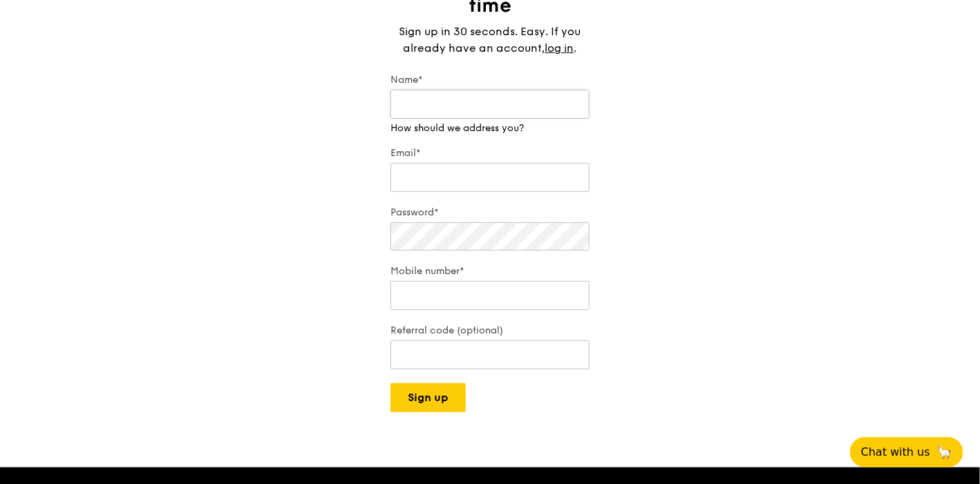
click at [475, 111] on input "Name*" at bounding box center [489, 104] width 199 height 29
type input "[PERSON_NAME] jia"
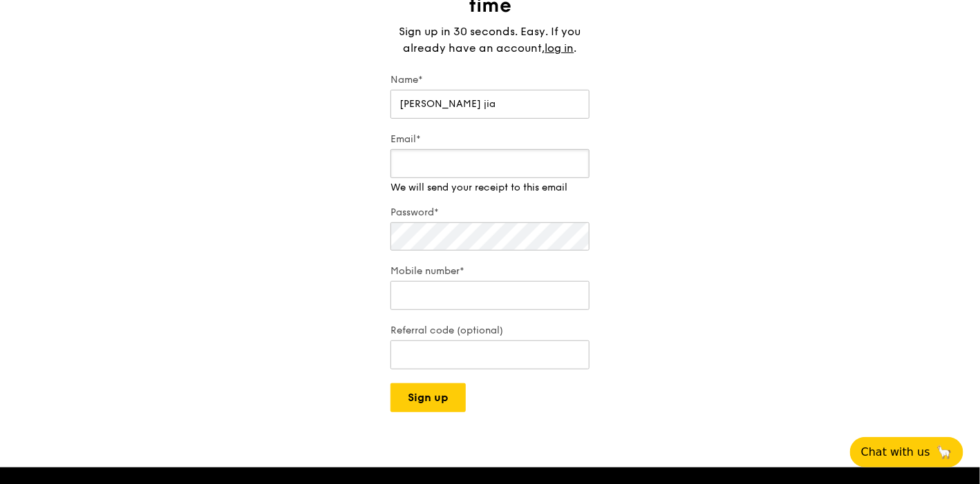
click at [439, 176] on input "Email*" at bounding box center [489, 163] width 199 height 29
type input "[EMAIL_ADDRESS][DOMAIN_NAME]"
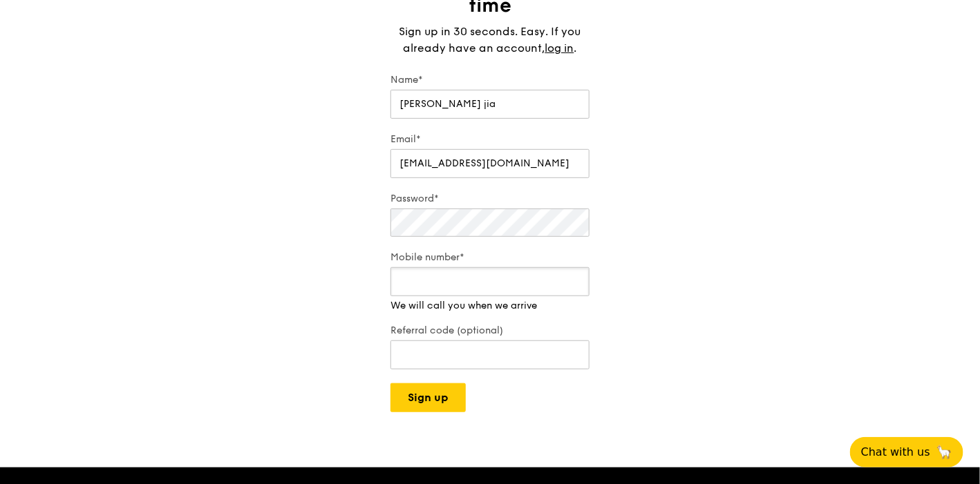
click at [421, 287] on input "Mobile number*" at bounding box center [489, 281] width 199 height 29
type input "93695876"
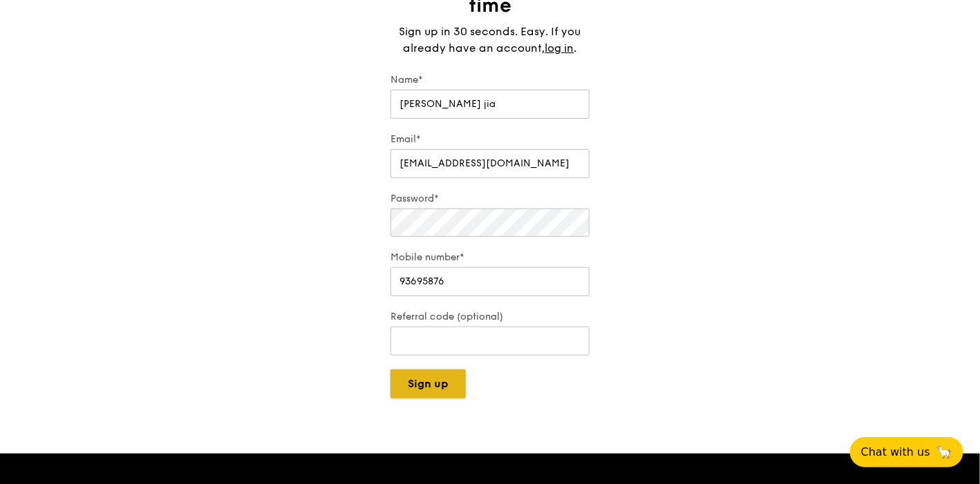
click at [419, 403] on div "A Virtual Wedding Affair Plan the perfect celebration with us, all in a weekend…" at bounding box center [490, 355] width 980 height 1016
click at [424, 391] on button "Sign up" at bounding box center [427, 384] width 75 height 29
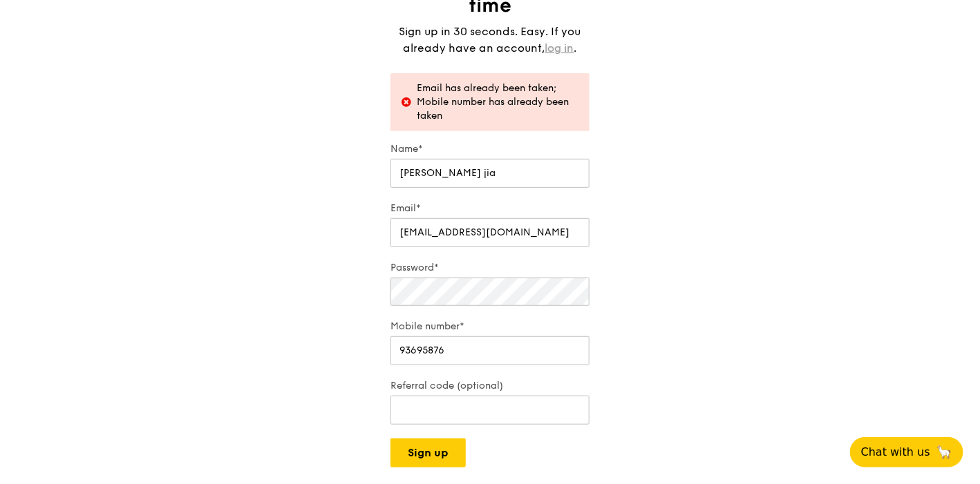
click at [560, 42] on link "log in" at bounding box center [559, 48] width 29 height 17
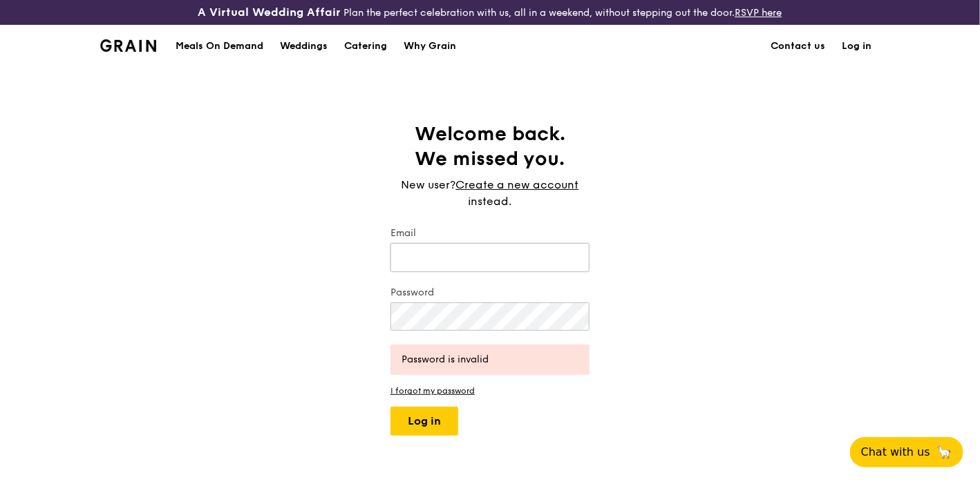
click at [446, 254] on input "Email" at bounding box center [489, 257] width 199 height 29
type input "[EMAIL_ADDRESS][DOMAIN_NAME]"
click at [413, 396] on form "Email [EMAIL_ADDRESS][DOMAIN_NAME] Password Password is invalid I forgot my pas…" at bounding box center [489, 331] width 199 height 209
click at [415, 390] on link "I forgot my password" at bounding box center [489, 391] width 199 height 10
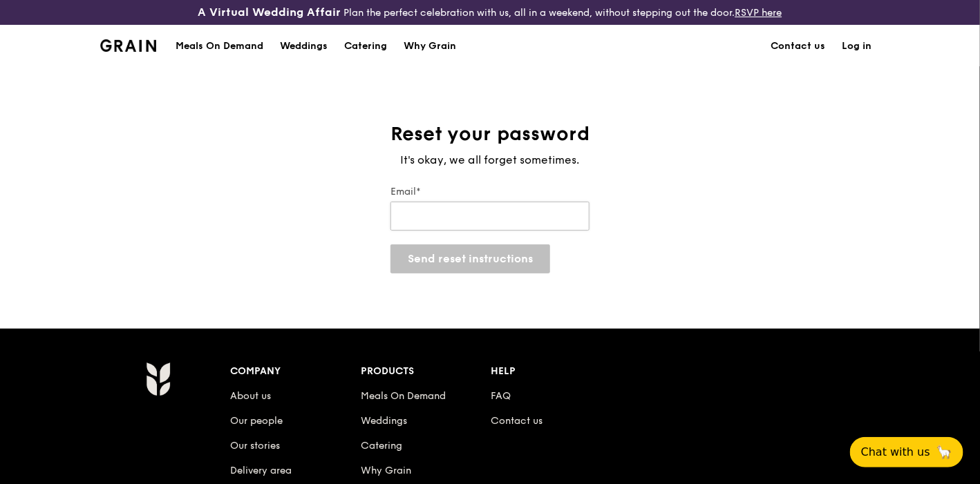
click at [471, 211] on input "Email*" at bounding box center [489, 216] width 199 height 29
type input "[EMAIL_ADDRESS][DOMAIN_NAME]"
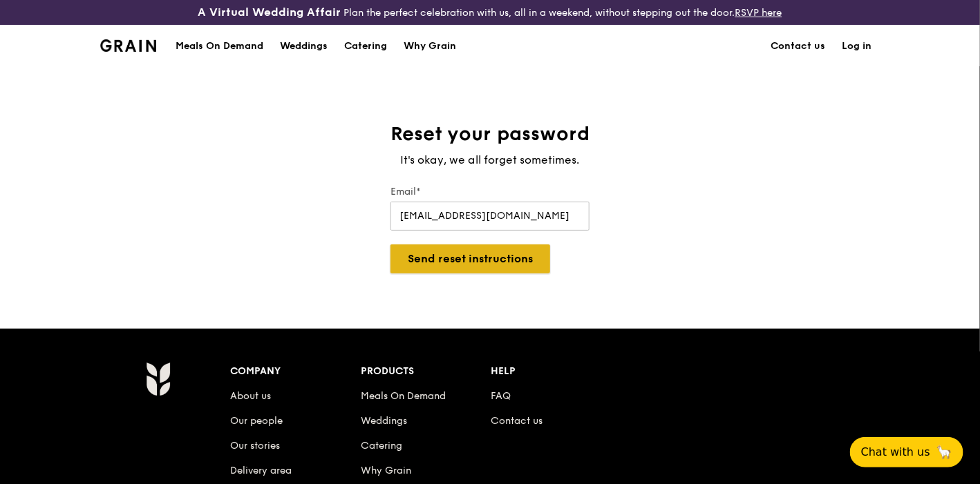
click at [443, 269] on button "Send reset instructions" at bounding box center [470, 259] width 160 height 29
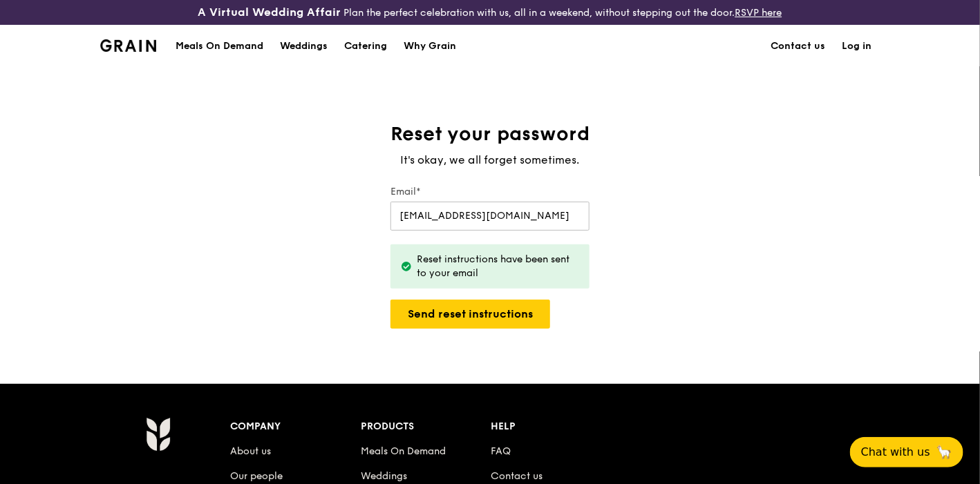
click at [849, 43] on link "Log in" at bounding box center [856, 46] width 46 height 41
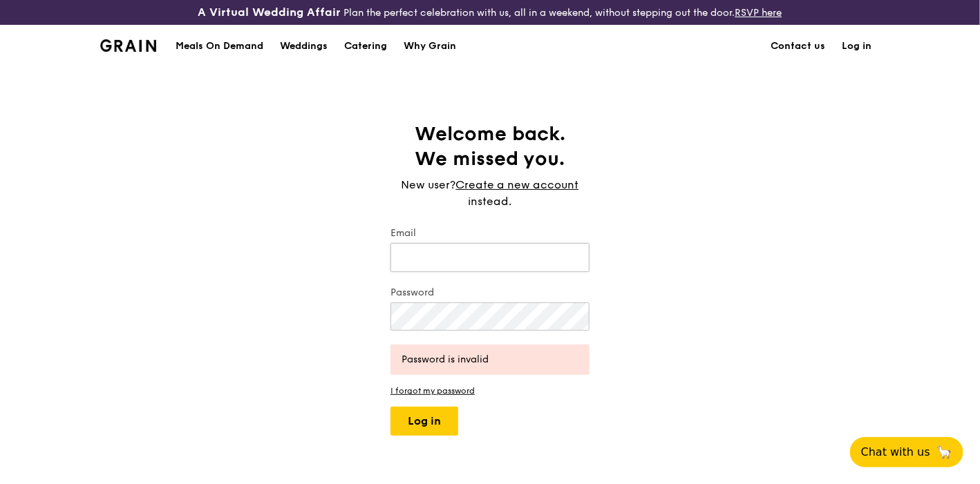
click at [426, 259] on input "Email" at bounding box center [489, 257] width 199 height 29
click at [142, 370] on div "Welcome back. We missed you. New user? Create a new account instead. Email Pass…" at bounding box center [490, 279] width 980 height 314
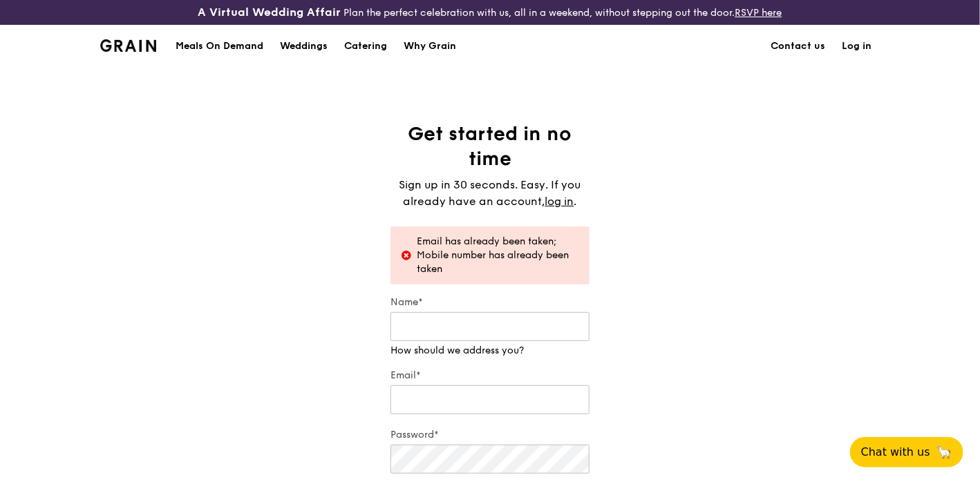
scroll to position [153, 0]
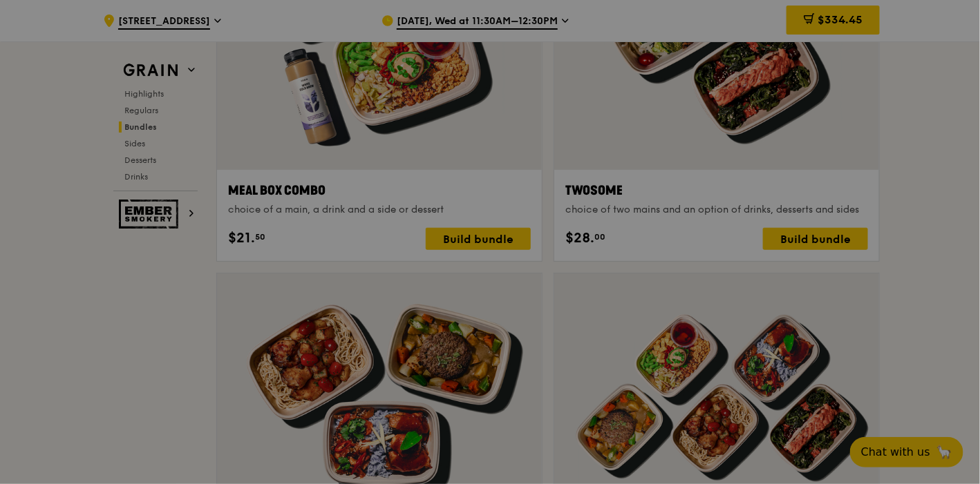
scroll to position [2183, 0]
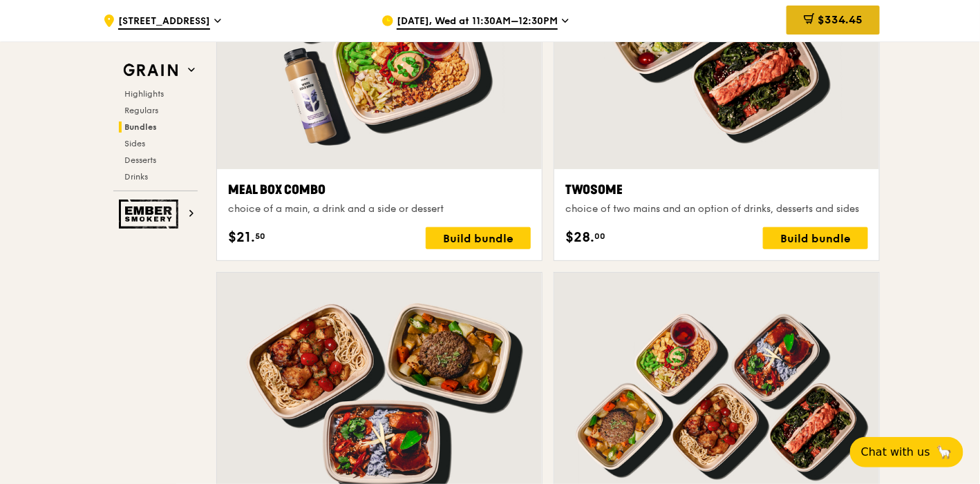
click at [825, 14] on span "$334.45" at bounding box center [839, 19] width 45 height 13
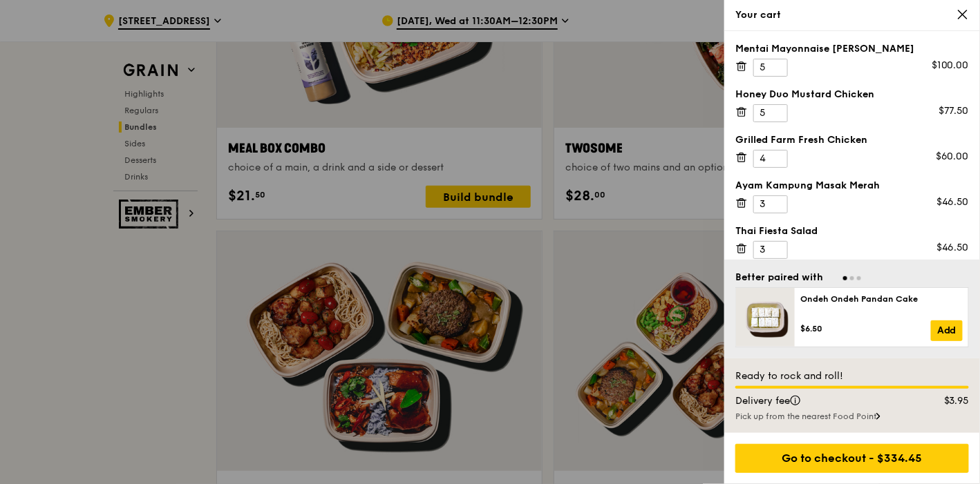
scroll to position [2260, 0]
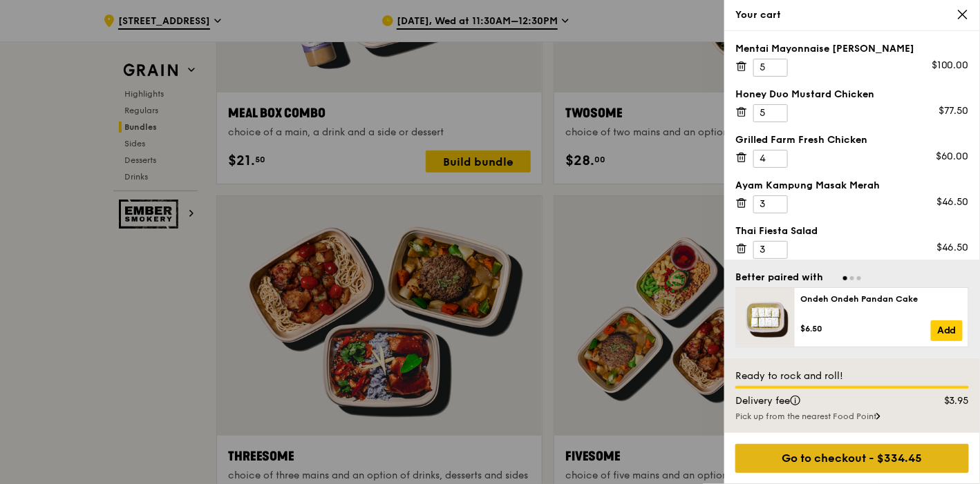
click at [843, 464] on div "Go to checkout - $334.45" at bounding box center [852, 458] width 234 height 29
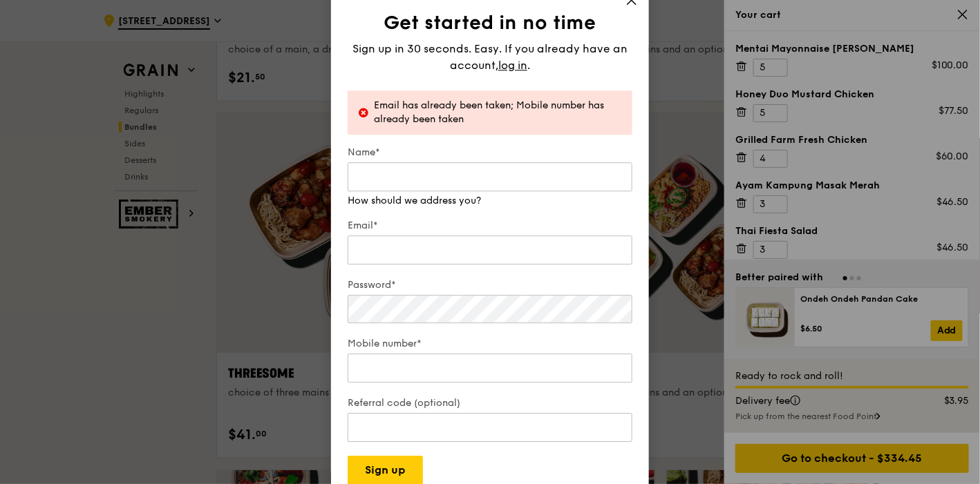
scroll to position [2337, 0]
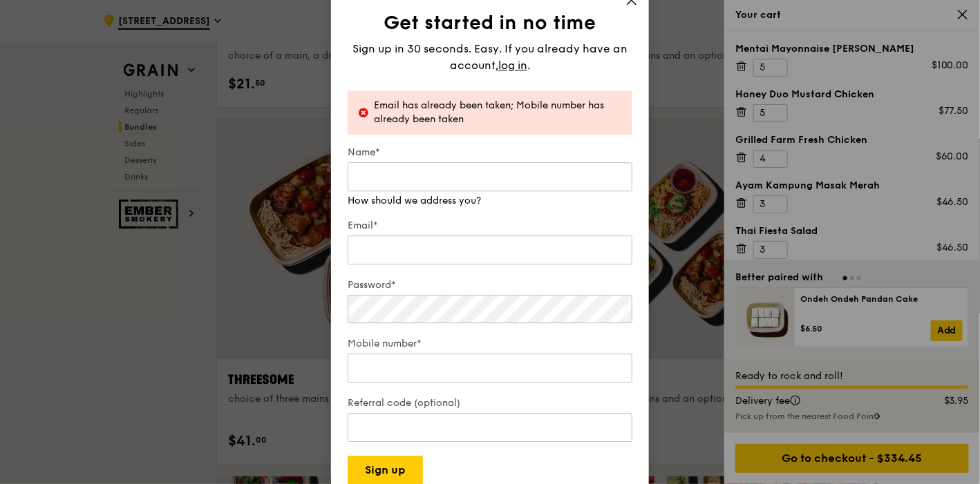
click at [632, 6] on icon at bounding box center [631, 0] width 12 height 12
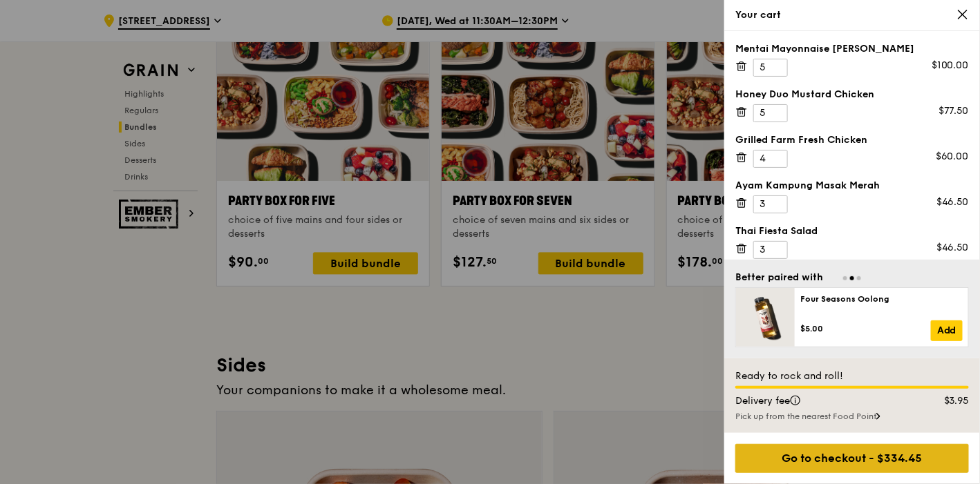
scroll to position [2951, 0]
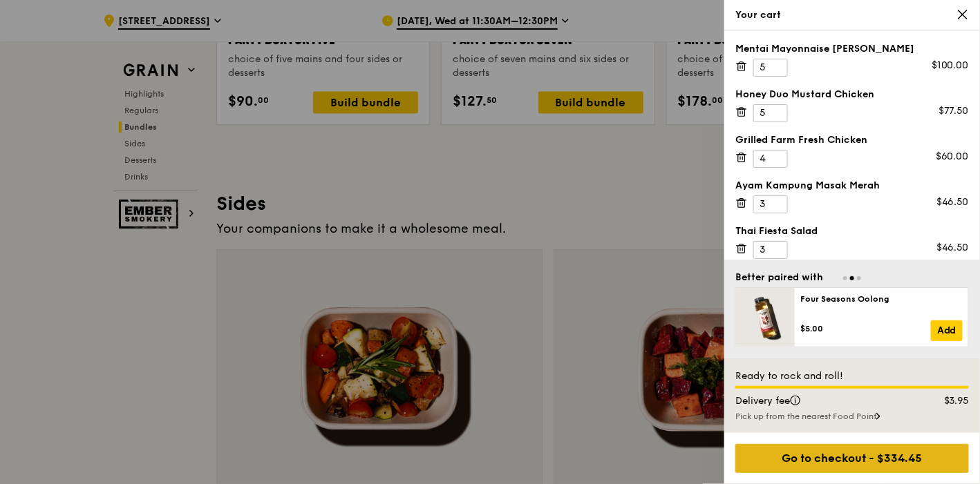
click at [833, 473] on div "Go to checkout - $334.45" at bounding box center [852, 458] width 234 height 29
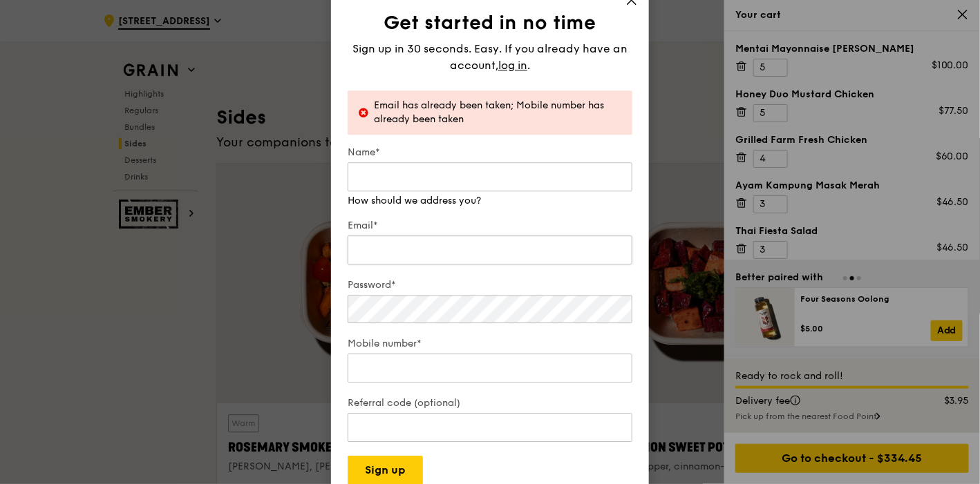
scroll to position [3105, 0]
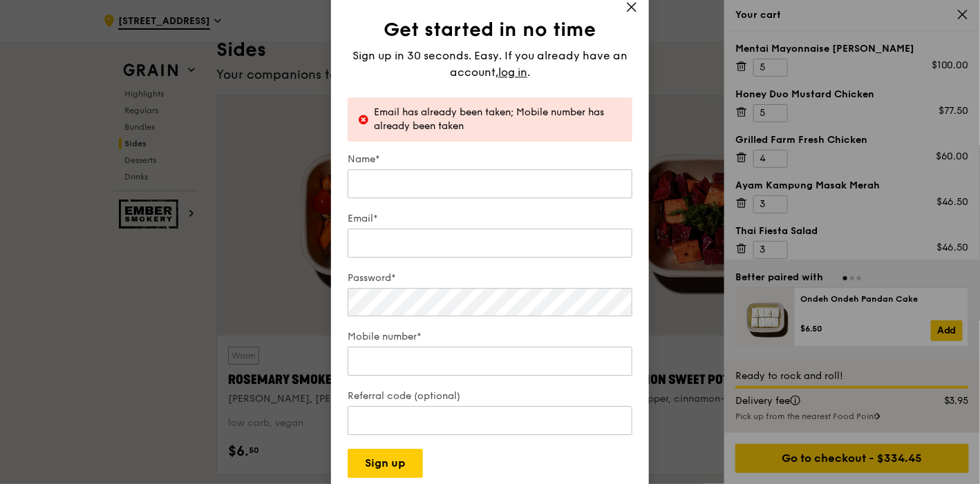
click at [620, 12] on div "Get started in no time Sign up in 30 seconds. Easy. If you already have an acco…" at bounding box center [490, 242] width 318 height 505
click at [629, 10] on icon at bounding box center [631, 7] width 8 height 8
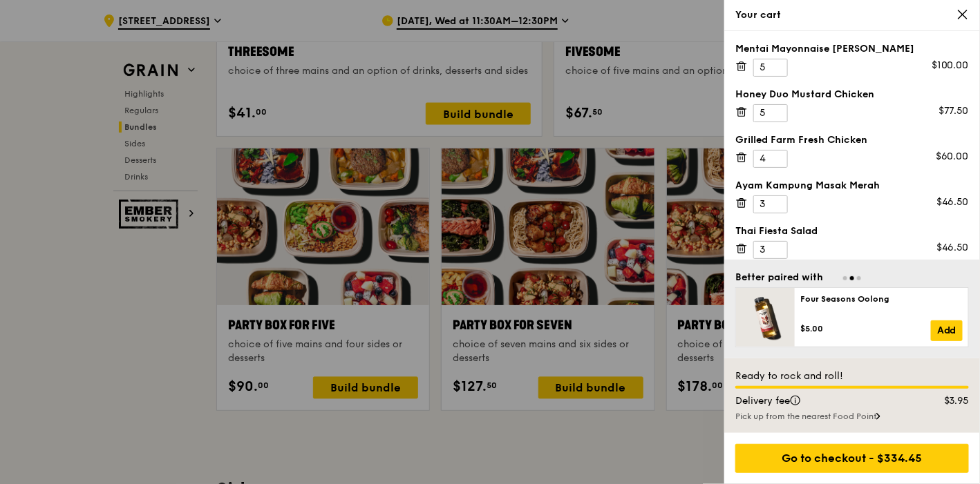
scroll to position [2644, 0]
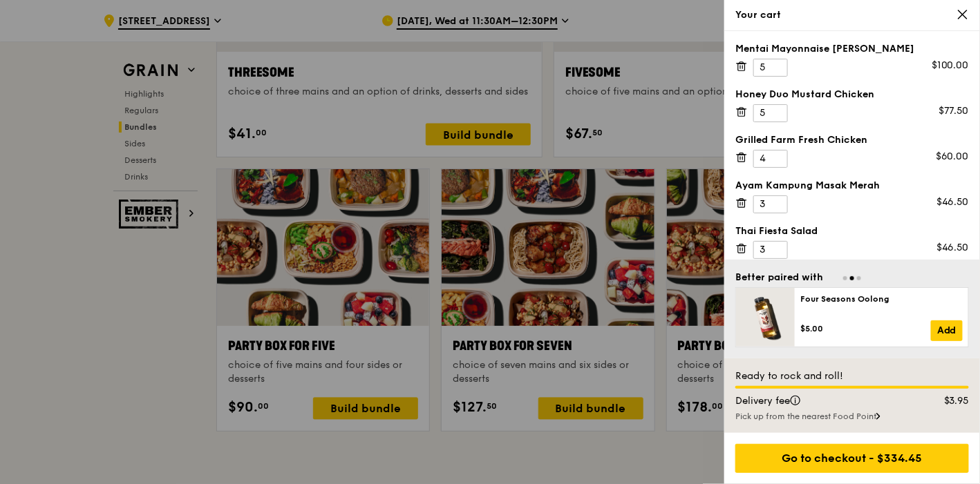
click at [639, 453] on div at bounding box center [490, 242] width 980 height 484
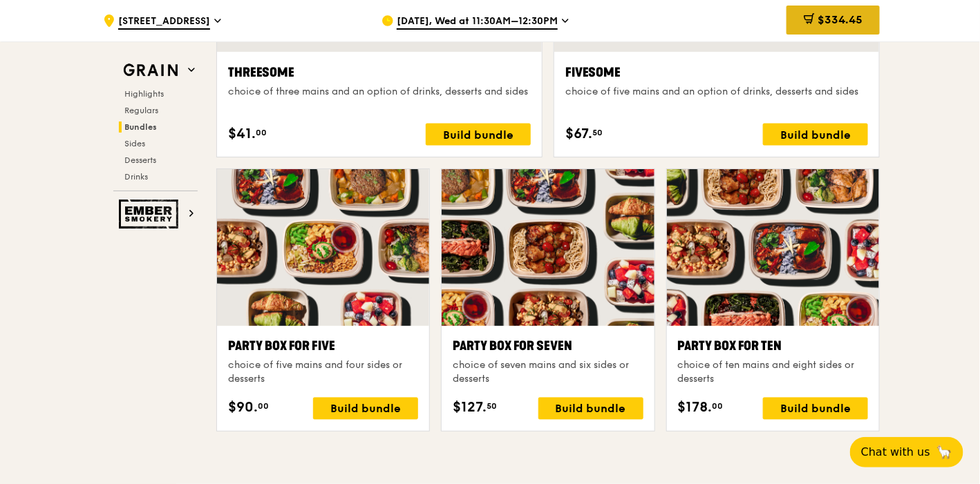
click at [833, 23] on span "$334.45" at bounding box center [839, 19] width 45 height 13
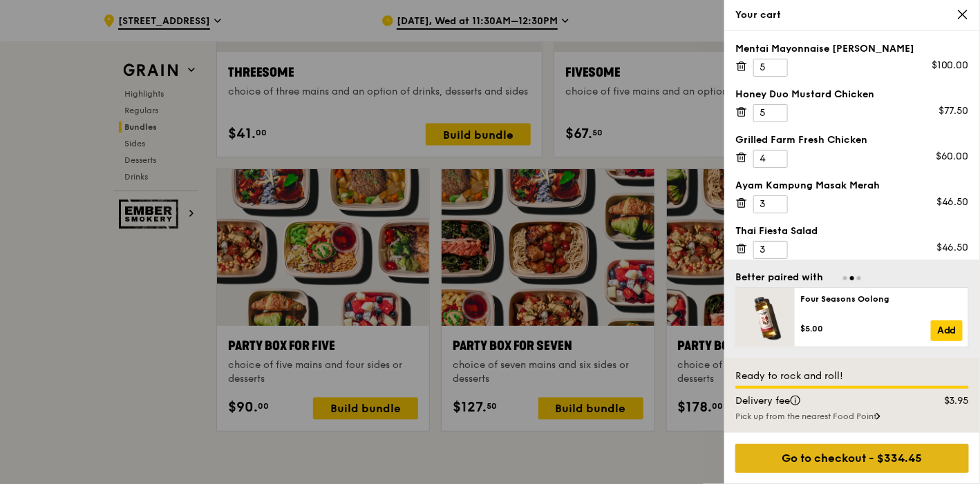
drag, startPoint x: 864, startPoint y: 453, endPoint x: 924, endPoint y: 464, distance: 60.4
click at [924, 464] on div "Go to checkout - $334.45" at bounding box center [852, 458] width 234 height 29
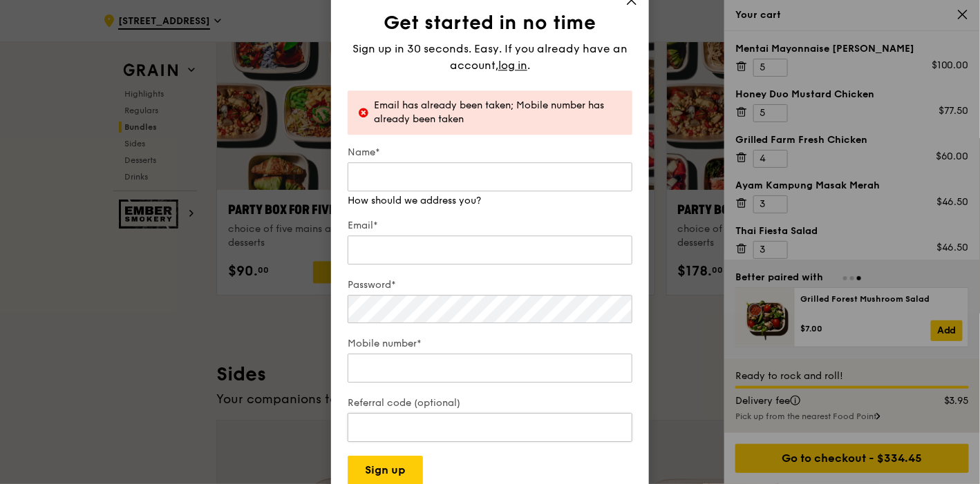
scroll to position [2874, 0]
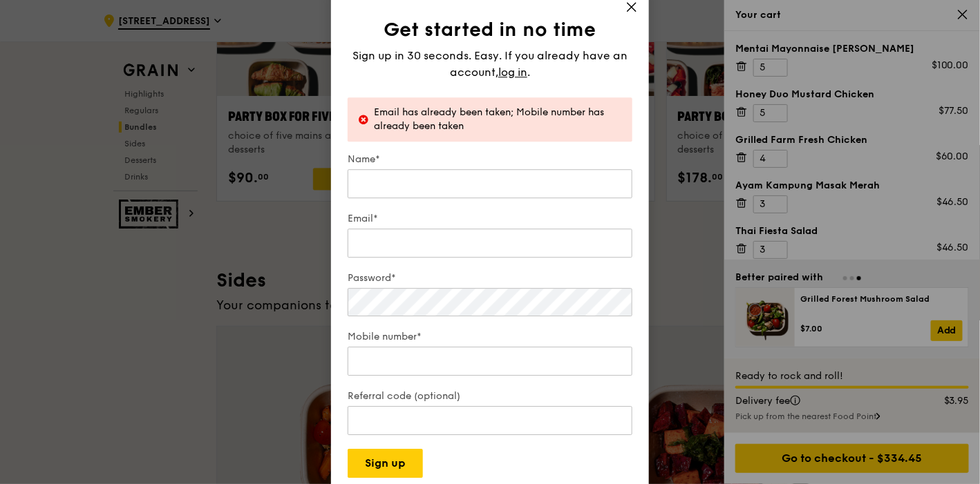
click at [630, 7] on span at bounding box center [631, 8] width 12 height 15
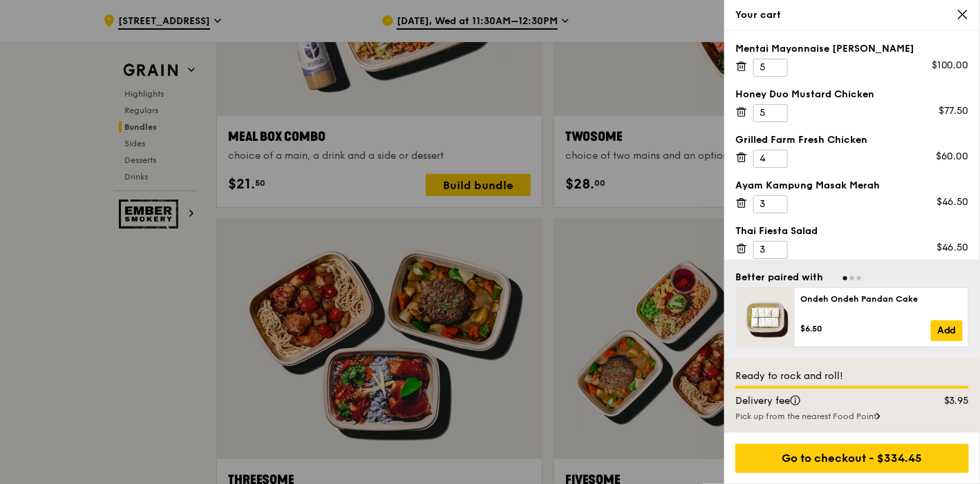
scroll to position [2183, 0]
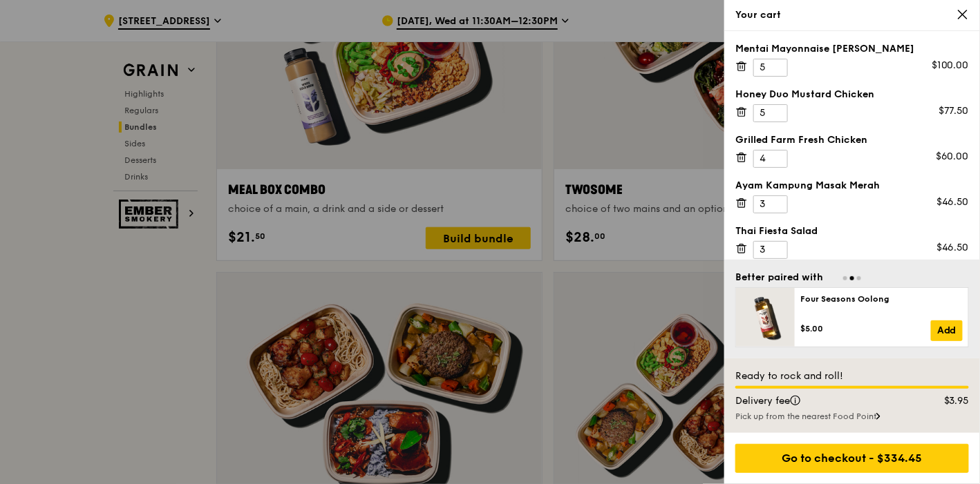
click at [965, 11] on icon at bounding box center [962, 14] width 8 height 8
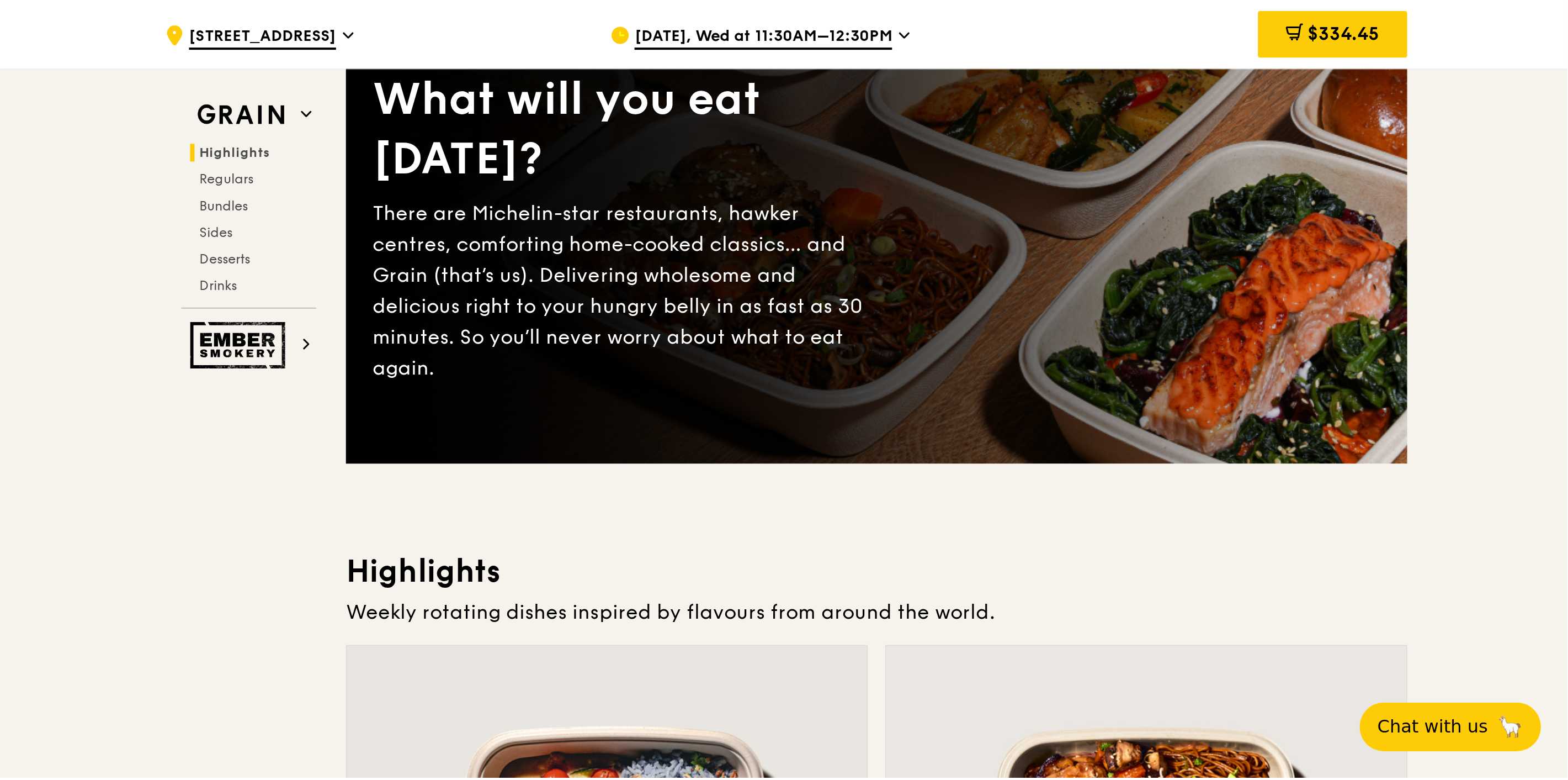
scroll to position [0, 0]
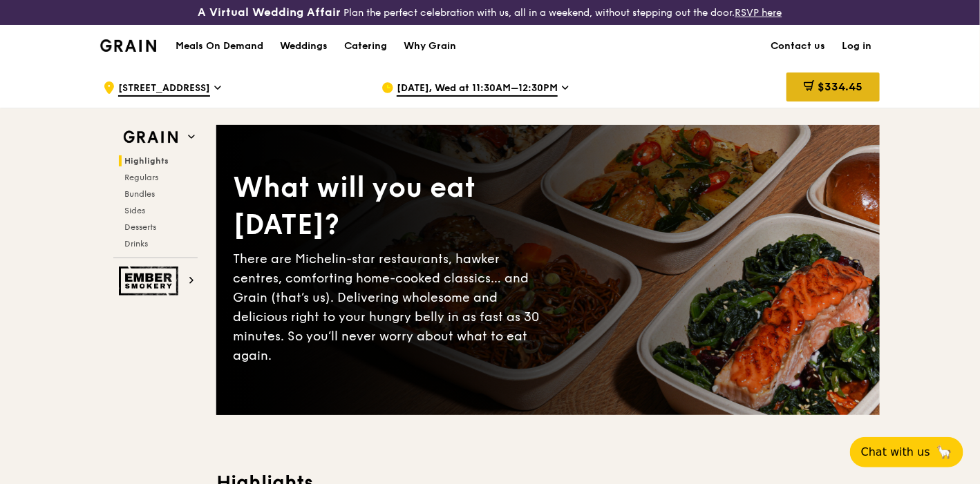
click at [851, 82] on span "$334.45" at bounding box center [839, 86] width 45 height 13
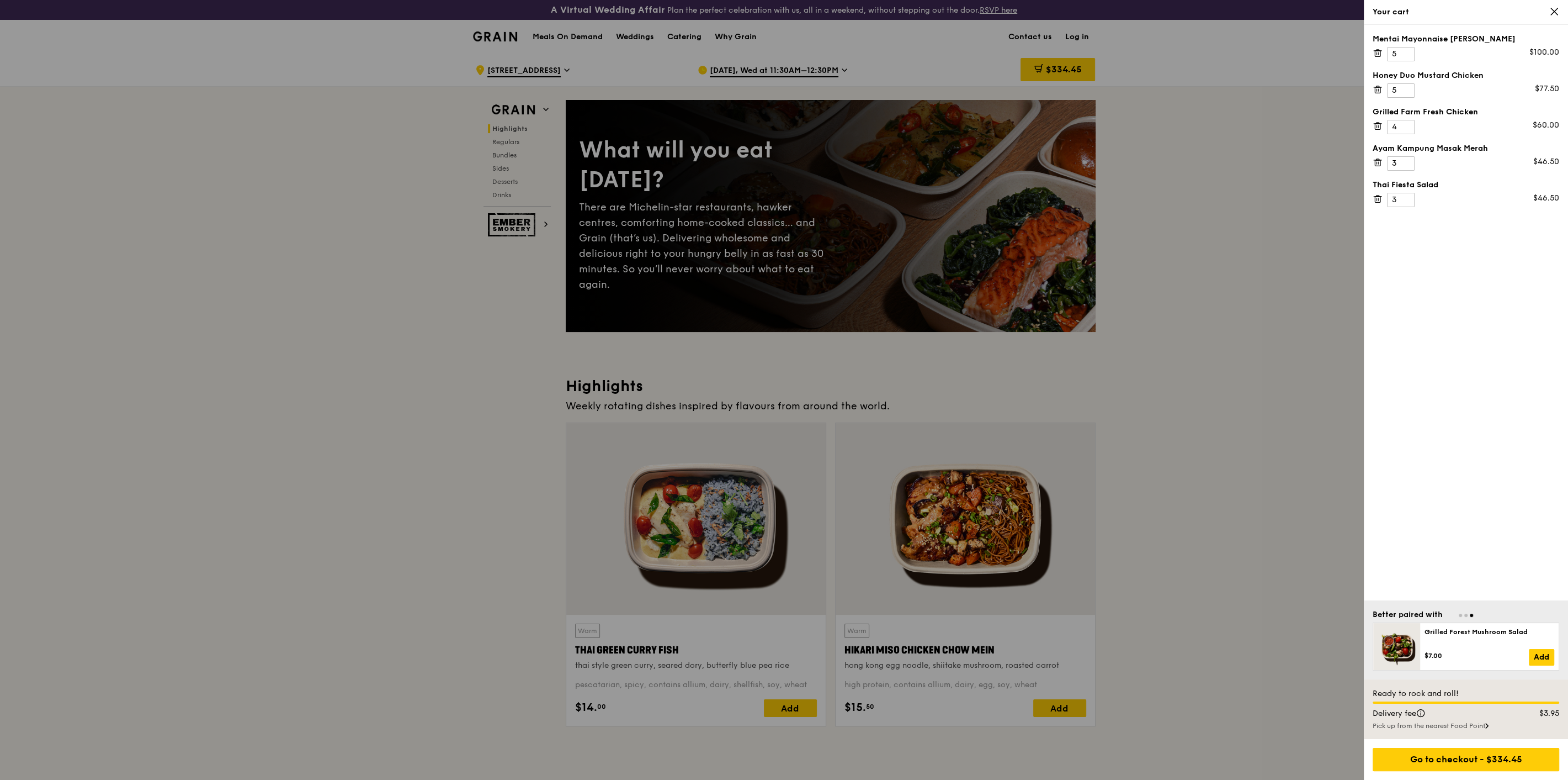
click at [1030, 501] on div "Pick up from the nearest Food Point" at bounding box center [1466, 725] width 187 height 9
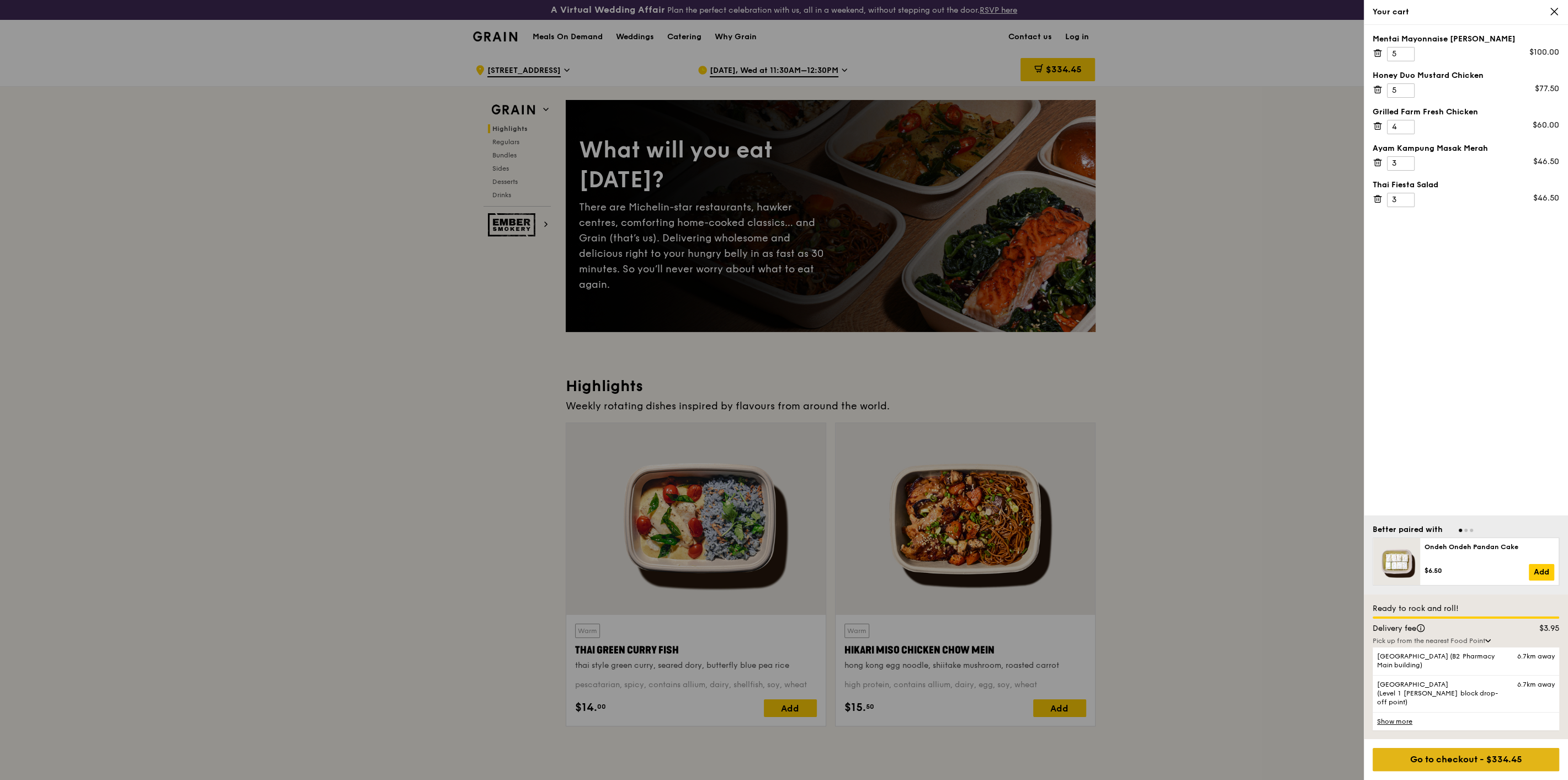
click at [1030, 501] on div "Go to checkout - $334.45" at bounding box center [1466, 759] width 187 height 23
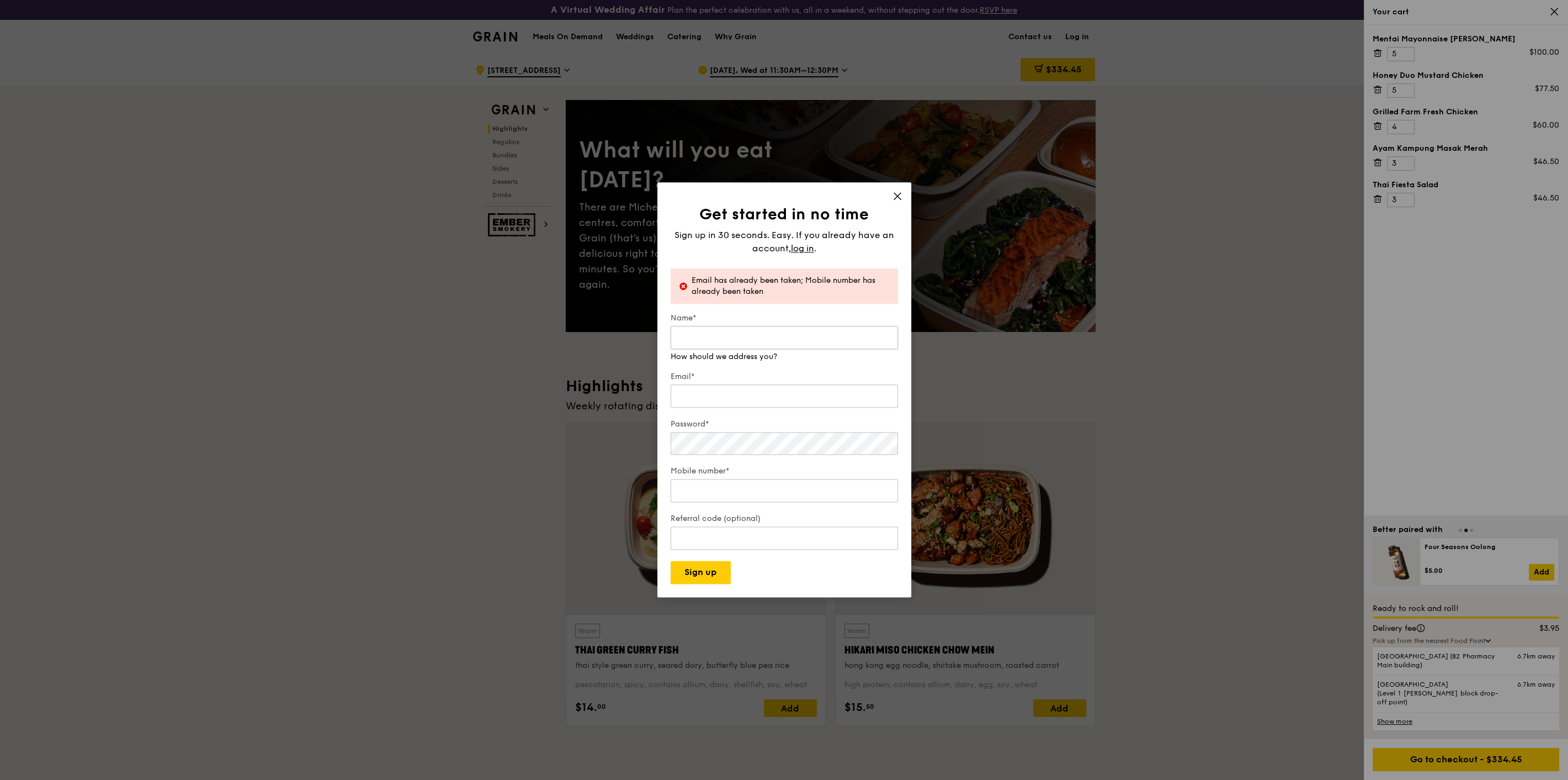
click at [745, 336] on input "Name*" at bounding box center [784, 337] width 228 height 23
type input "[PERSON_NAME] jia"
click at [697, 398] on div "Email*" at bounding box center [784, 390] width 228 height 38
type input "[EMAIL_ADDRESS][DOMAIN_NAME]"
click at [804, 255] on span "log in" at bounding box center [802, 249] width 23 height 14
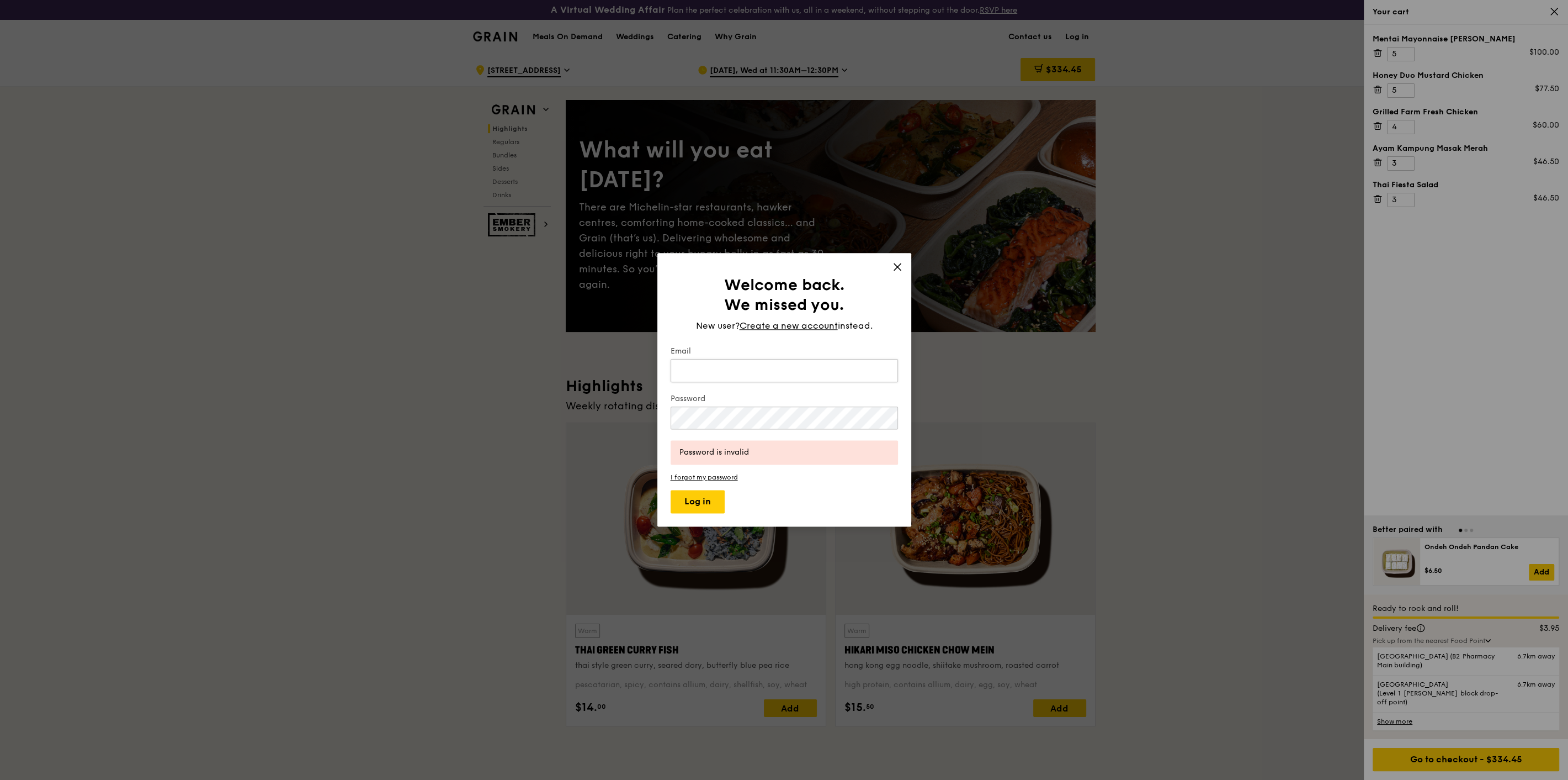
click at [728, 376] on input "Email" at bounding box center [784, 370] width 228 height 23
type input "[EMAIL_ADDRESS][DOMAIN_NAME]"
click at [671, 491] on button "Log in" at bounding box center [698, 502] width 54 height 23
click at [626, 426] on div "Welcome back. We missed you. New user? Create a new account instead. Email [EMA…" at bounding box center [784, 390] width 1568 height 780
click at [671, 491] on button "Log in" at bounding box center [698, 502] width 54 height 23
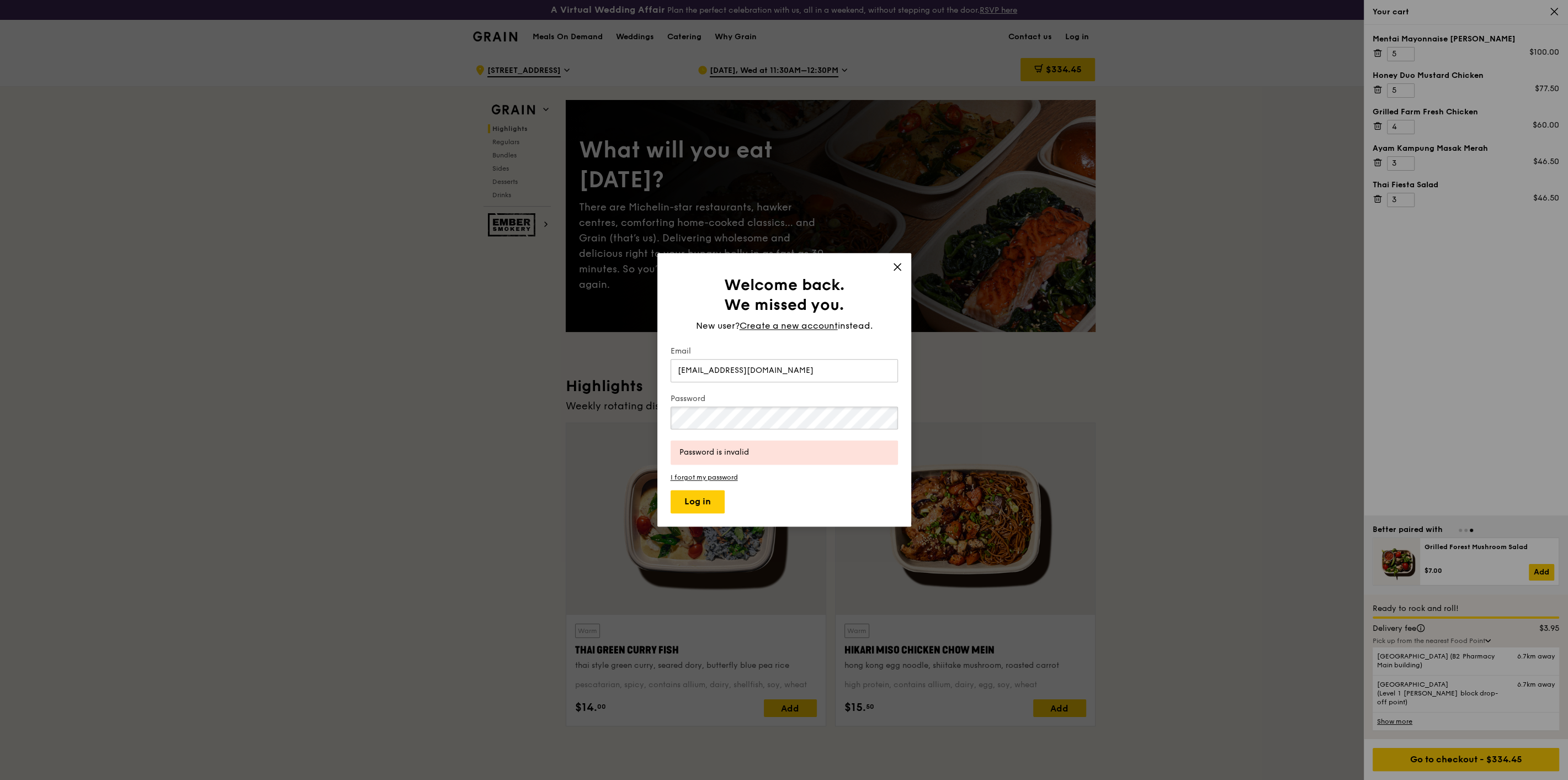
click at [414, 417] on div "Welcome back. We missed you. New user? Create a new account instead. Email [EMA…" at bounding box center [784, 390] width 1568 height 780
click at [671, 491] on button "Log in" at bounding box center [698, 502] width 54 height 23
click at [895, 269] on icon at bounding box center [897, 267] width 10 height 10
